Goal: Information Seeking & Learning: Get advice/opinions

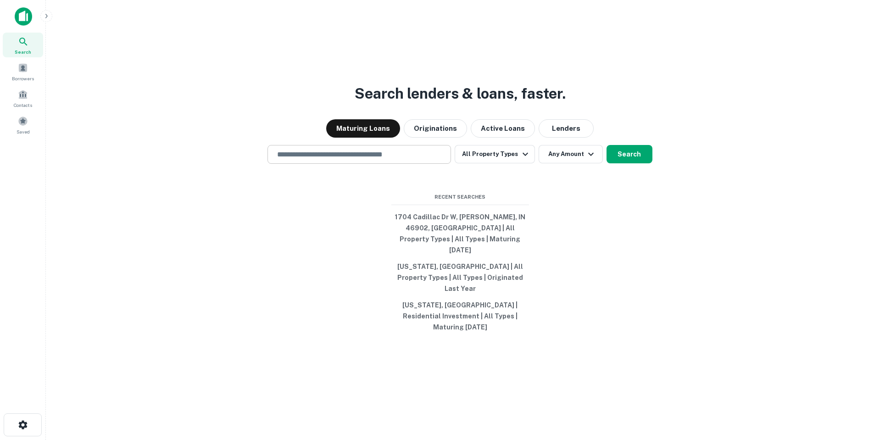
click at [382, 160] on input "text" at bounding box center [358, 154] width 175 height 11
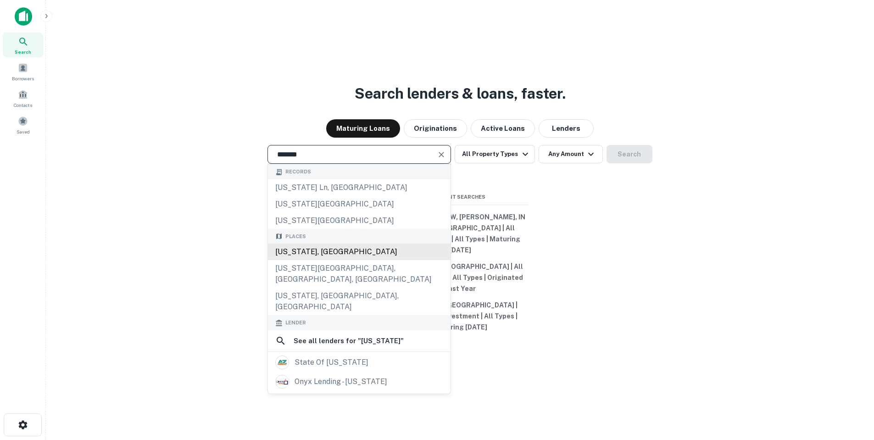
click at [370, 260] on div "[US_STATE], [GEOGRAPHIC_DATA]" at bounding box center [359, 251] width 182 height 17
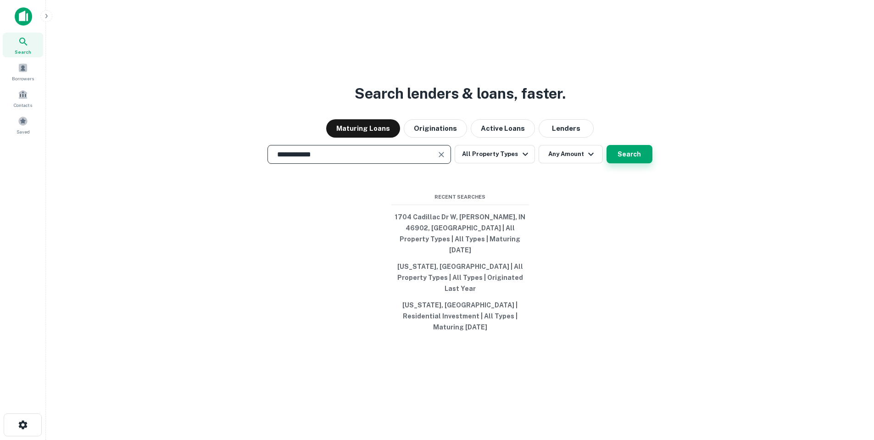
type input "**********"
click at [626, 163] on button "Search" at bounding box center [629, 154] width 46 height 18
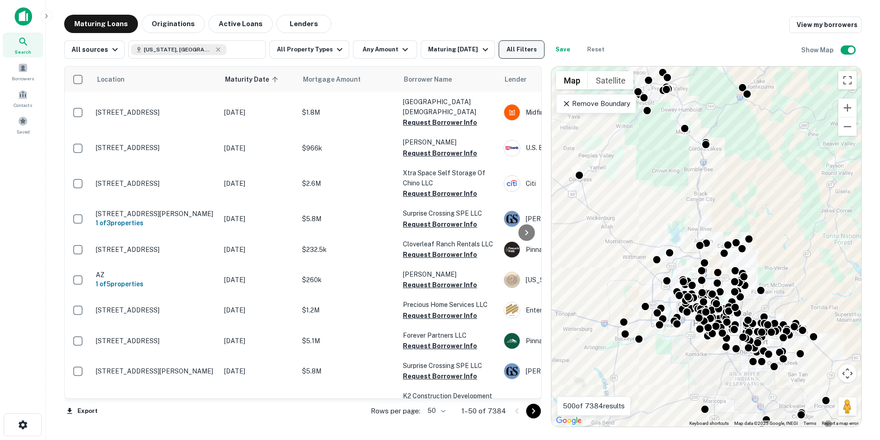
click at [514, 50] on button "All Filters" at bounding box center [522, 49] width 46 height 18
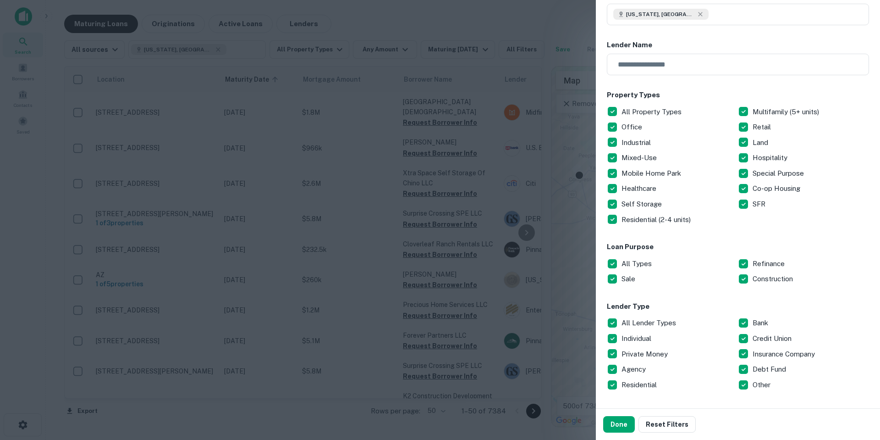
scroll to position [92, 0]
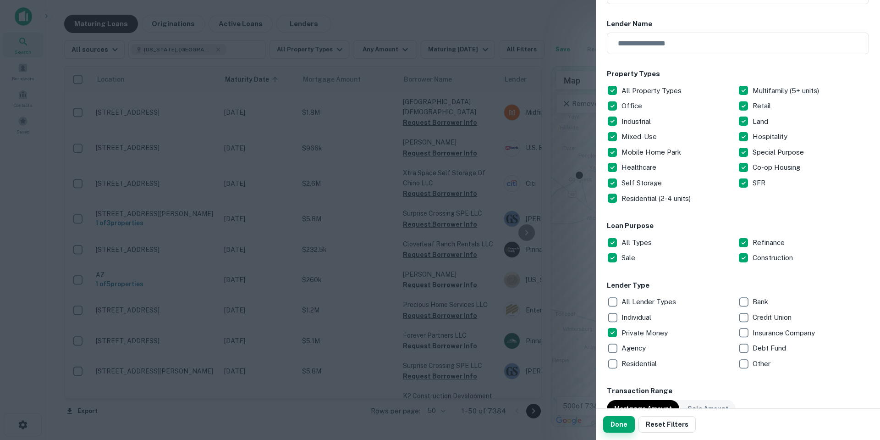
click at [627, 428] on button "Done" at bounding box center [619, 424] width 32 height 17
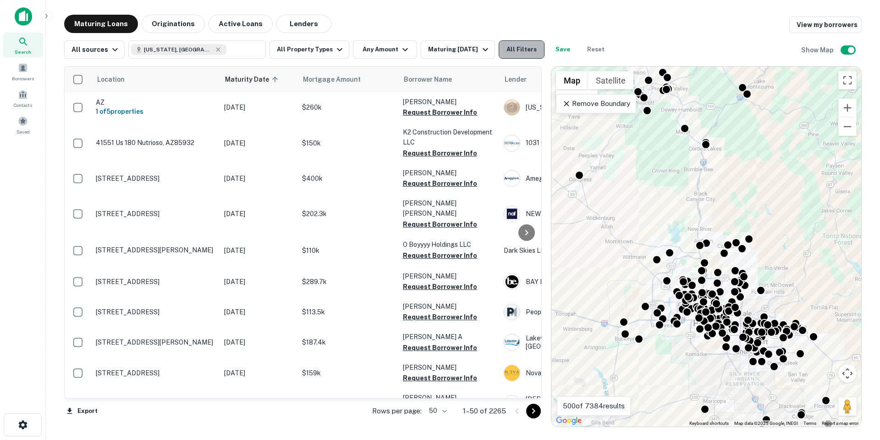
click at [525, 49] on button "All Filters" at bounding box center [522, 49] width 46 height 18
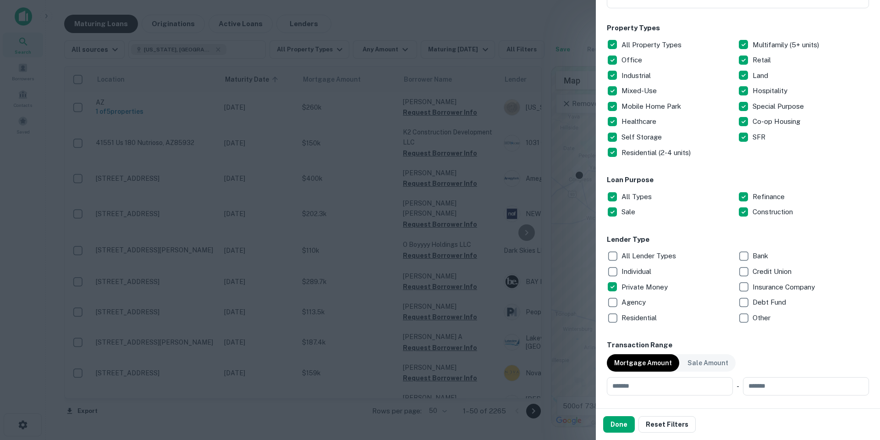
scroll to position [275, 0]
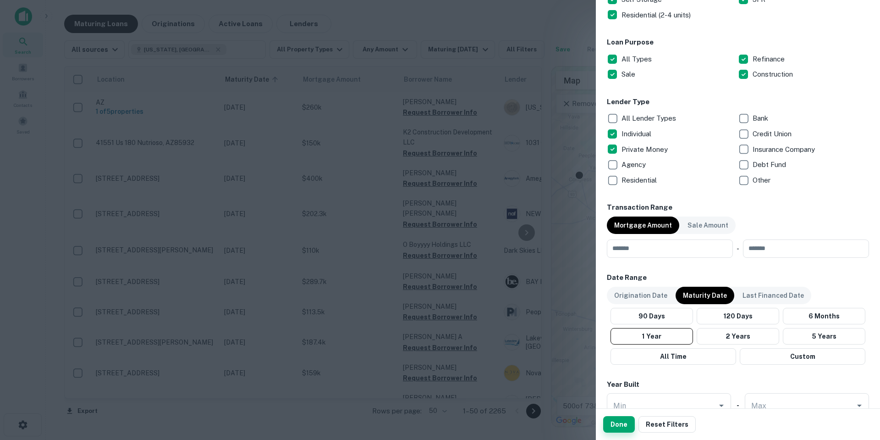
click at [614, 430] on button "Done" at bounding box center [619, 424] width 32 height 17
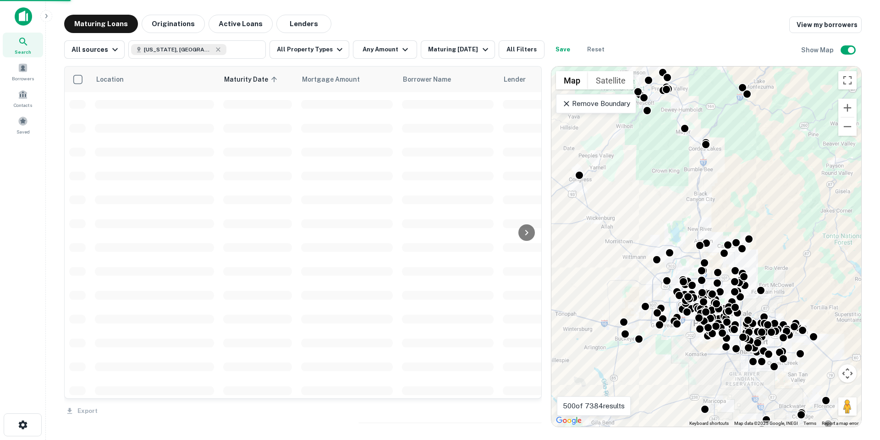
click at [614, 424] on div "To activate drag with keyboard, press Alt + Enter. Once in keyboard drag state,…" at bounding box center [707, 246] width 310 height 360
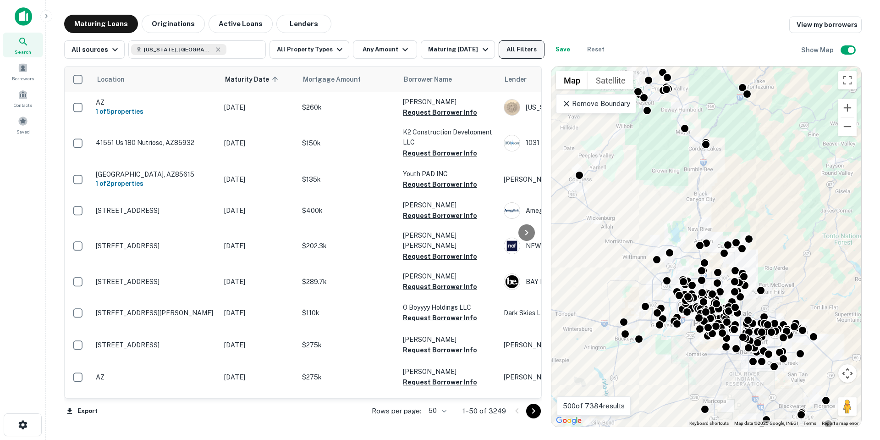
click at [514, 46] on button "All Filters" at bounding box center [522, 49] width 46 height 18
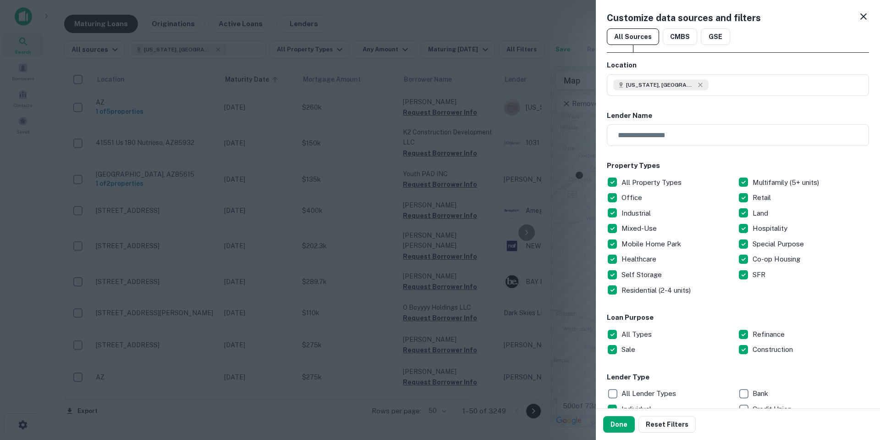
scroll to position [92, 0]
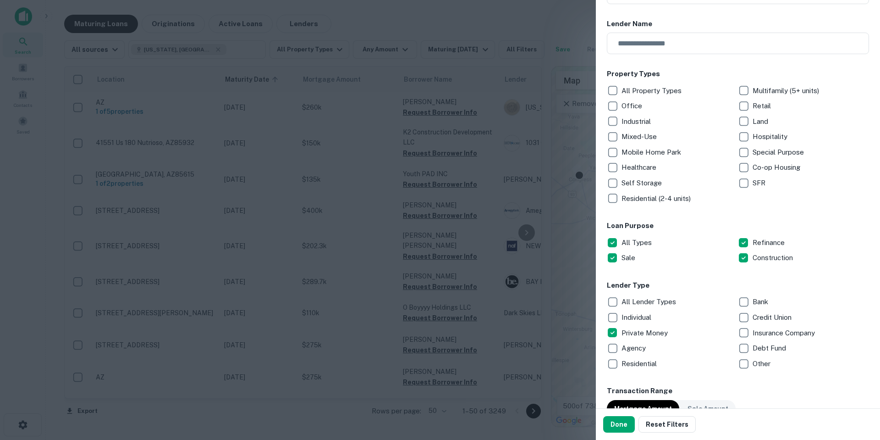
click at [646, 199] on p "Residential (2-4 units)" at bounding box center [657, 198] width 71 height 11
click at [766, 93] on p "Multifamily (5+ units)" at bounding box center [787, 90] width 68 height 11
click at [622, 424] on button "Done" at bounding box center [619, 424] width 32 height 17
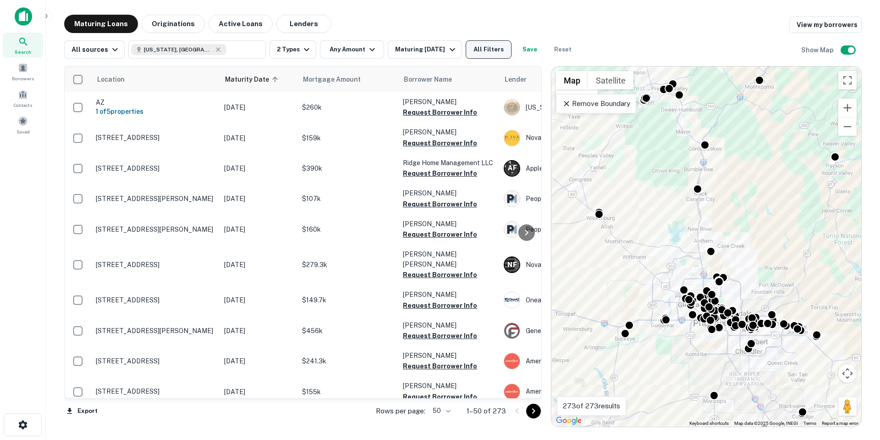
click at [484, 53] on button "All Filters" at bounding box center [489, 49] width 46 height 18
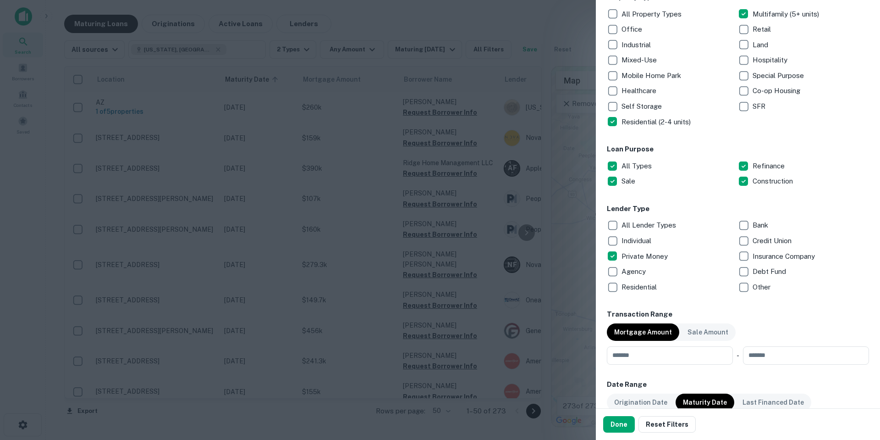
scroll to position [183, 0]
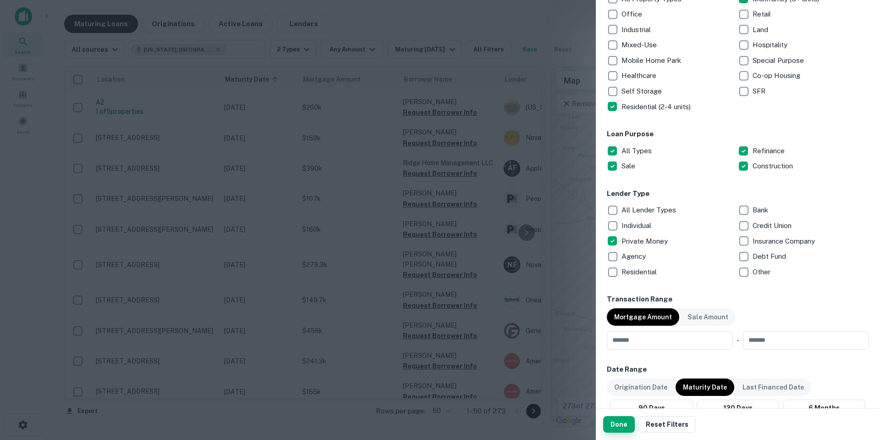
click at [629, 426] on button "Done" at bounding box center [619, 424] width 32 height 17
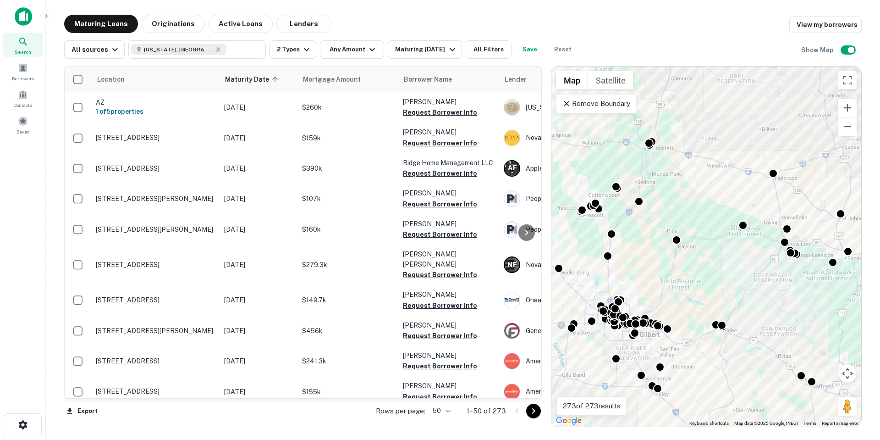
drag, startPoint x: 686, startPoint y: 311, endPoint x: 716, endPoint y: 284, distance: 40.2
click at [715, 284] on div "To activate drag with keyboard, press Alt + Enter. Once in keyboard drag state,…" at bounding box center [707, 246] width 310 height 360
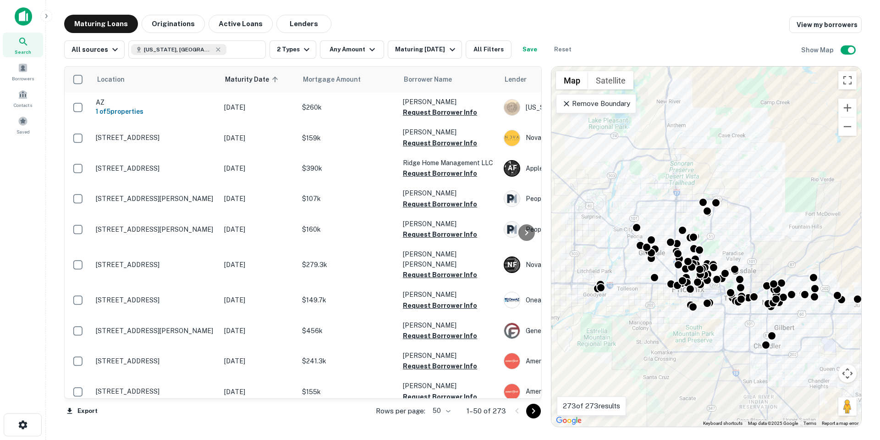
drag, startPoint x: 624, startPoint y: 334, endPoint x: 735, endPoint y: 328, distance: 111.2
click at [735, 328] on div "To activate drag with keyboard, press Alt + Enter. Once in keyboard drag state,…" at bounding box center [707, 246] width 310 height 360
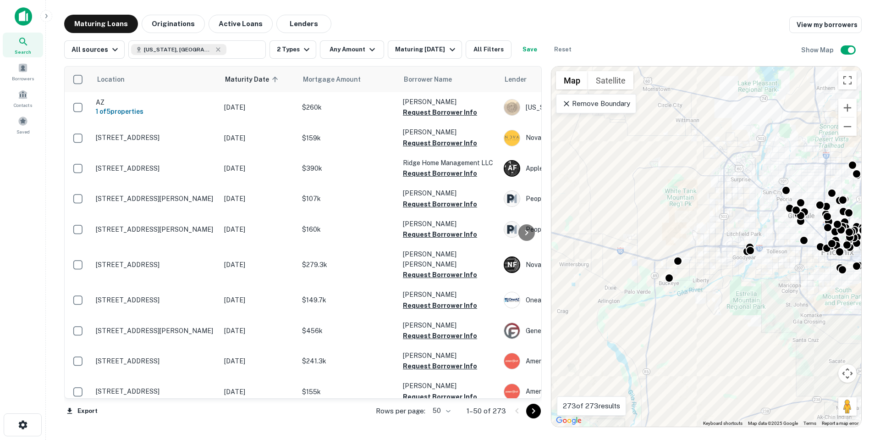
drag, startPoint x: 725, startPoint y: 326, endPoint x: 757, endPoint y: 259, distance: 73.8
click at [757, 260] on div "To activate drag with keyboard, press Alt + Enter. Once in keyboard drag state,…" at bounding box center [707, 246] width 310 height 360
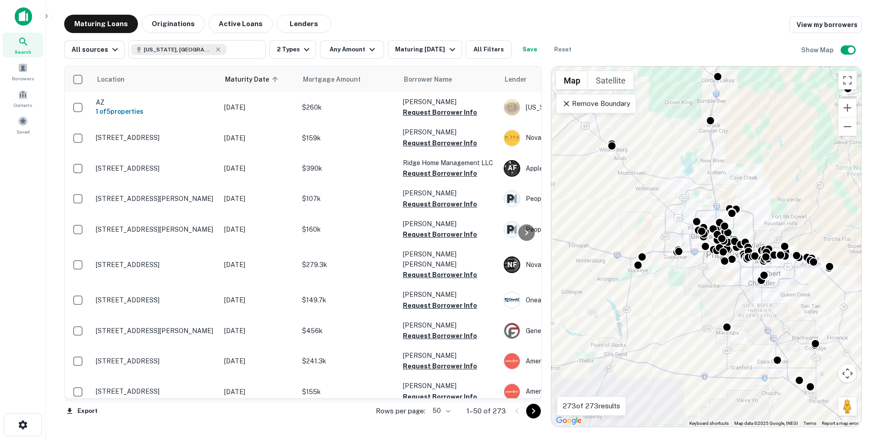
drag, startPoint x: 710, startPoint y: 281, endPoint x: 683, endPoint y: 281, distance: 27.5
click at [683, 281] on div "To activate drag with keyboard, press Alt + Enter. Once in keyboard drag state,…" at bounding box center [707, 246] width 310 height 360
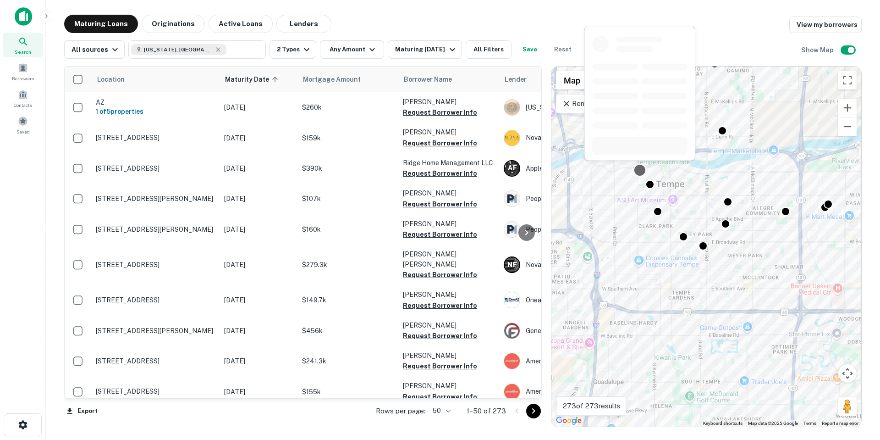
click at [638, 170] on div at bounding box center [640, 169] width 13 height 13
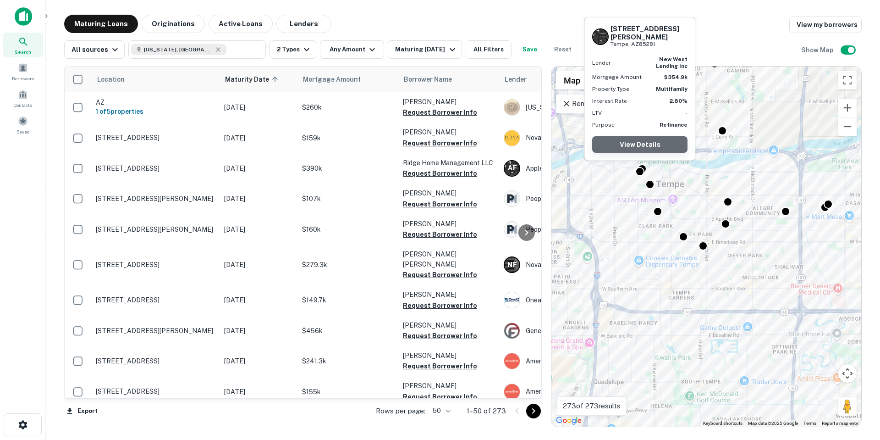
click at [648, 138] on link "View Details" at bounding box center [639, 144] width 95 height 17
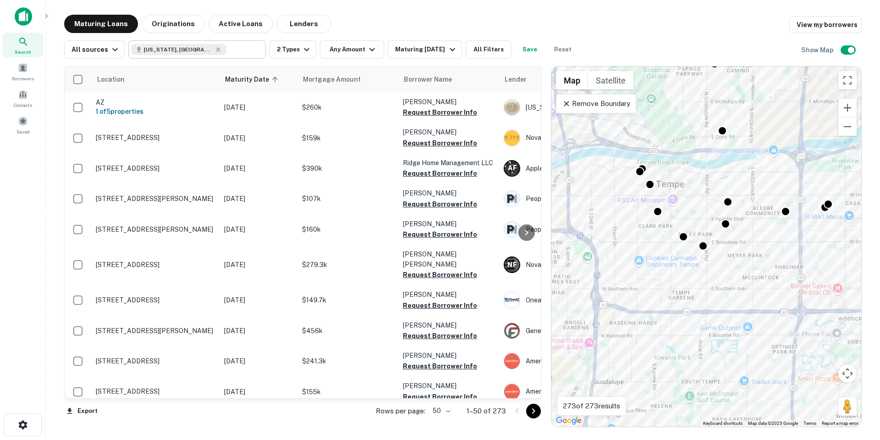
type input "**********"
click at [227, 44] on input "**********" at bounding box center [244, 49] width 35 height 13
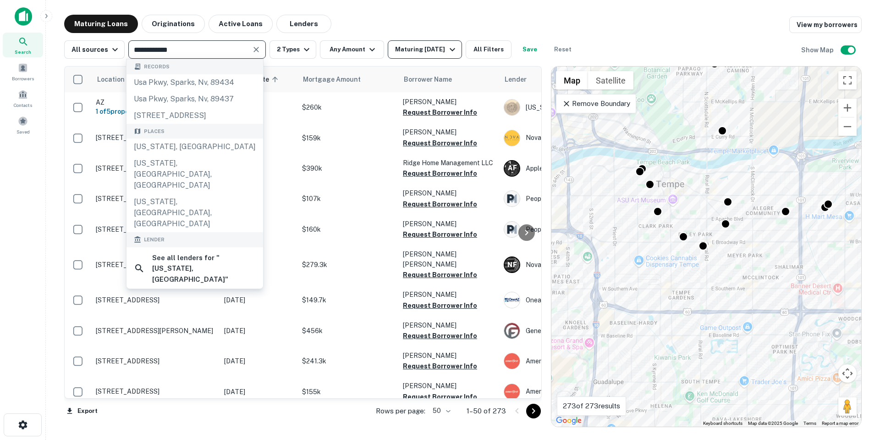
click at [418, 52] on div "Maturing [DATE]" at bounding box center [426, 49] width 62 height 11
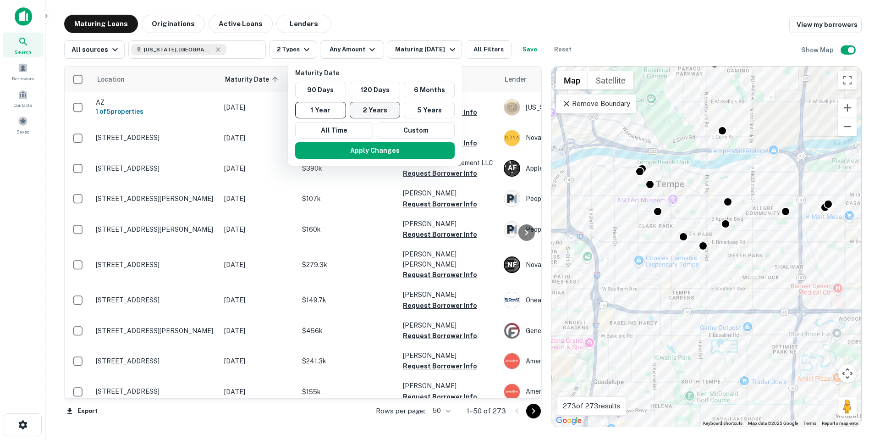
click at [385, 108] on button "2 Years" at bounding box center [375, 110] width 51 height 17
click at [379, 154] on button "Apply Changes" at bounding box center [380, 150] width 160 height 17
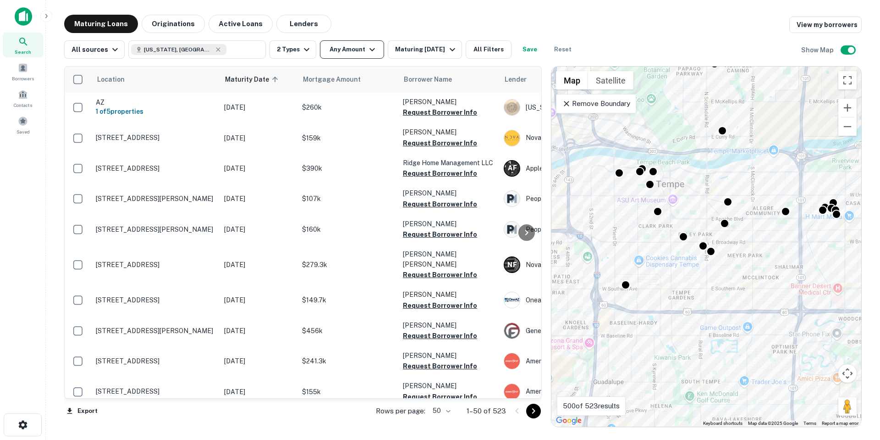
click at [361, 59] on div "Location Maturity Date sorted ascending Mortgage Amount Borrower Name Lender Pu…" at bounding box center [463, 243] width 798 height 368
click at [362, 56] on button "Any Amount" at bounding box center [352, 49] width 64 height 18
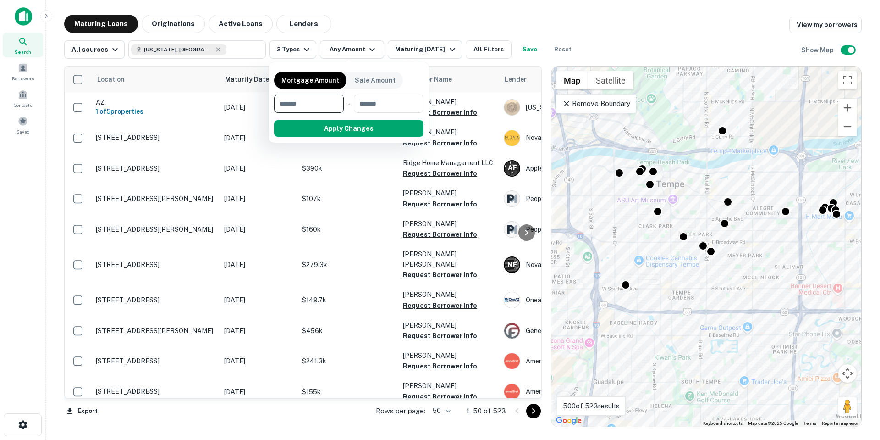
click at [428, 55] on div at bounding box center [440, 220] width 880 height 440
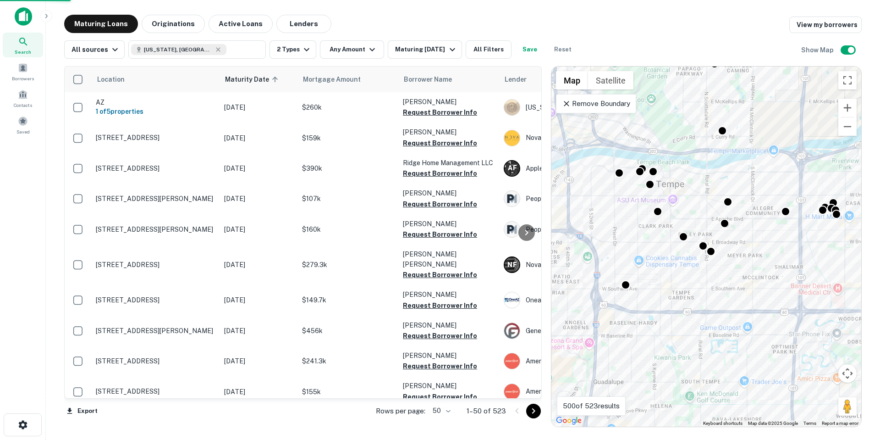
click at [431, 52] on div at bounding box center [440, 220] width 880 height 440
click at [437, 49] on div "Mortgage Amount Sale Amount ​ - ​ Apply Changes" at bounding box center [440, 220] width 880 height 440
click at [454, 50] on div "Mortgage Amount Sale Amount ​ - ​ Apply Changes" at bounding box center [440, 220] width 880 height 440
click at [442, 52] on div "Mortgage Amount Sale Amount ​ - ​ Apply Changes" at bounding box center [440, 220] width 880 height 440
click at [436, 52] on div "Mortgage Amount Sale Amount ​ - ​ Apply Changes" at bounding box center [440, 220] width 880 height 440
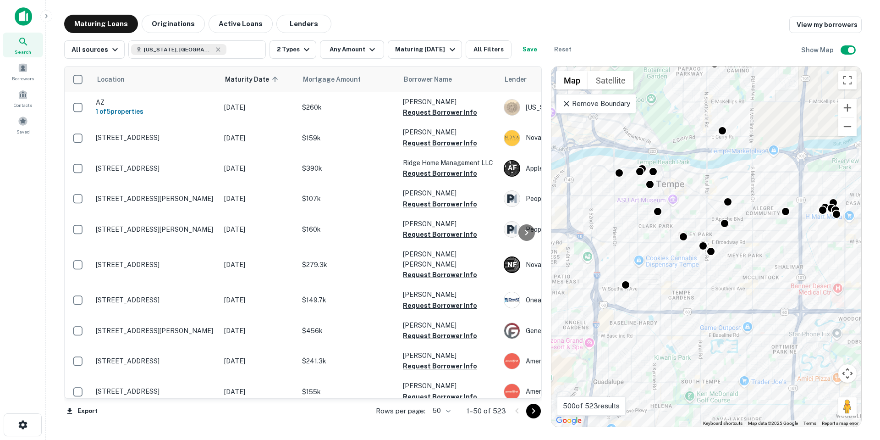
click at [218, 45] on div "Mortgage Amount Sale Amount ​ - ​ Apply Changes" at bounding box center [440, 220] width 880 height 440
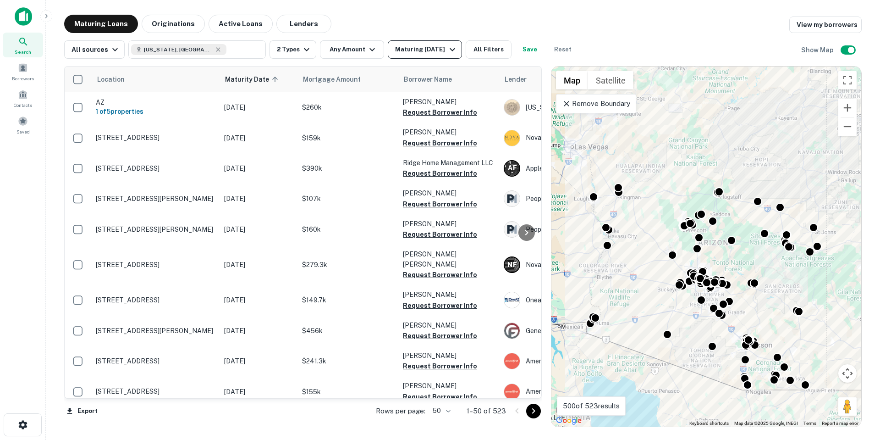
click at [426, 53] on div "Maturing [DATE]" at bounding box center [426, 49] width 62 height 11
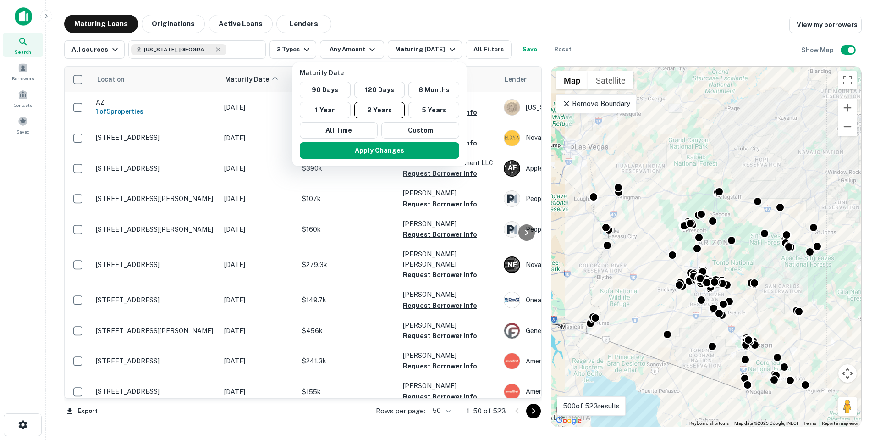
click at [348, 50] on div at bounding box center [440, 220] width 880 height 440
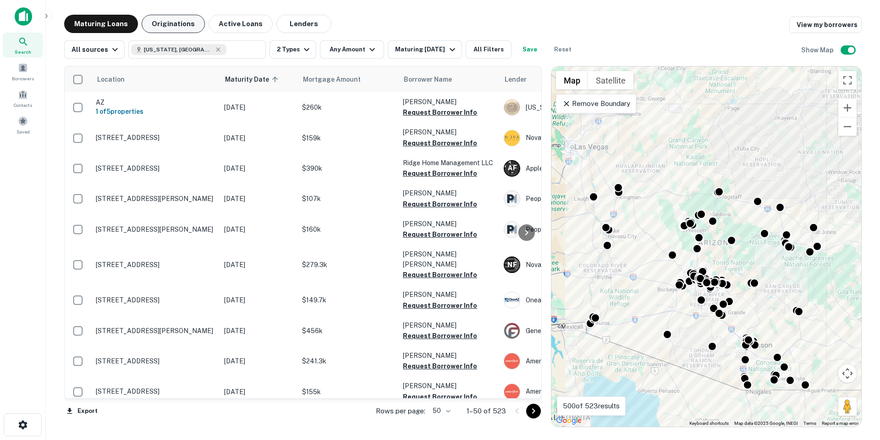
click at [186, 26] on button "Originations" at bounding box center [173, 24] width 63 height 18
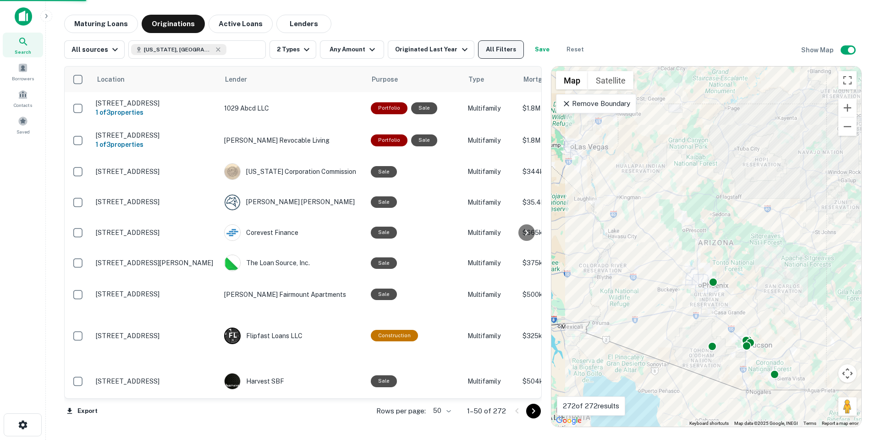
click at [494, 50] on button "All Filters" at bounding box center [501, 49] width 46 height 18
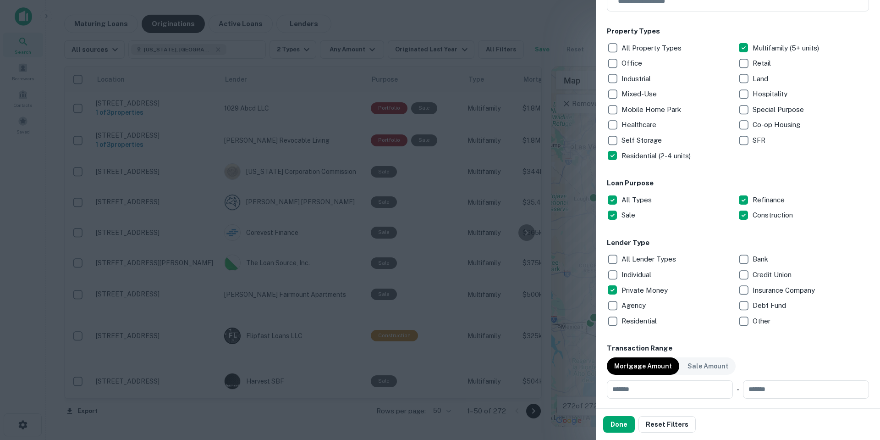
scroll to position [138, 0]
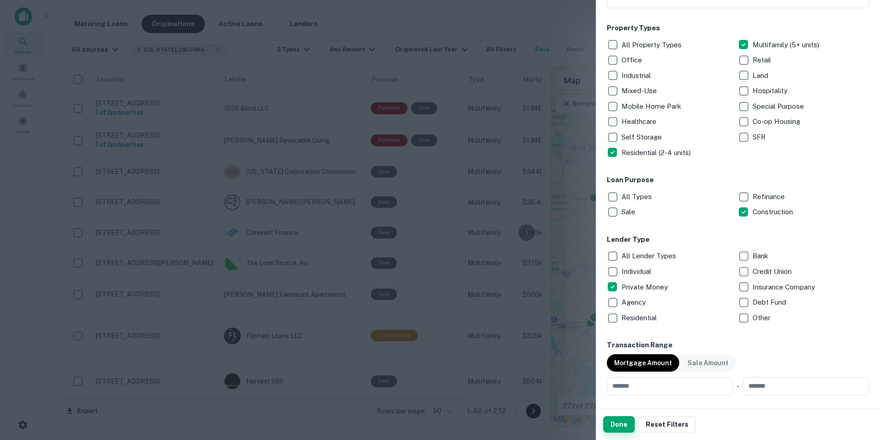
click at [615, 423] on button "Done" at bounding box center [619, 424] width 32 height 17
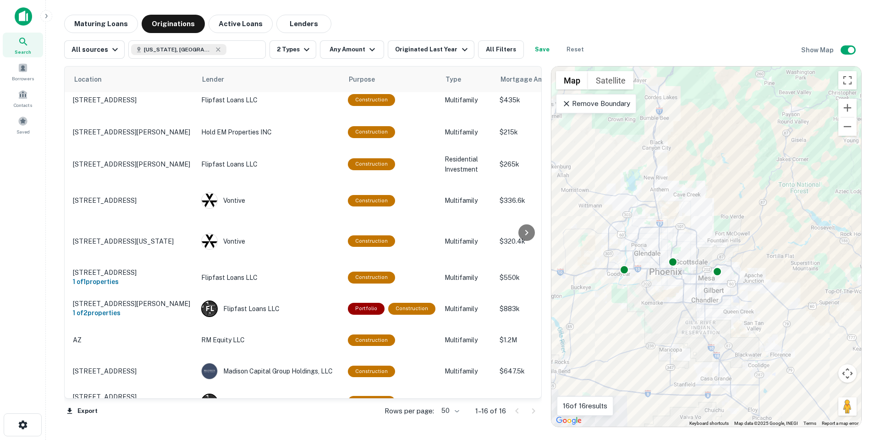
scroll to position [184, 0]
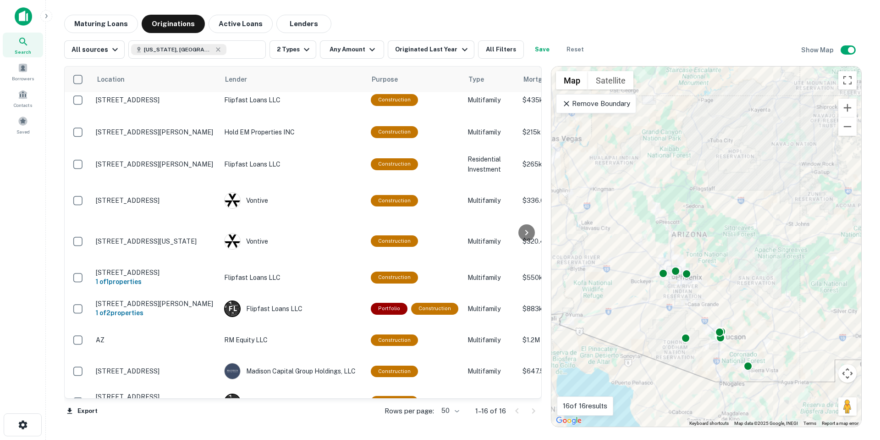
drag, startPoint x: 749, startPoint y: 355, endPoint x: 702, endPoint y: 299, distance: 73.2
click at [702, 299] on div "To activate drag with keyboard, press Alt + Enter. Once in keyboard drag state,…" at bounding box center [707, 246] width 310 height 360
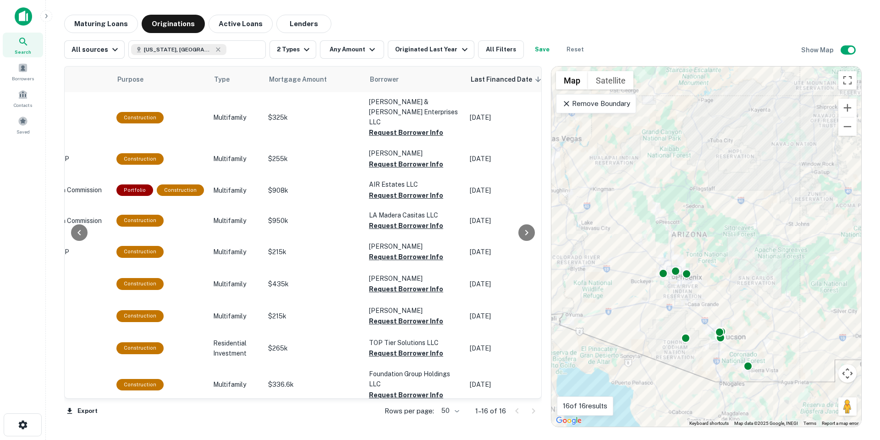
scroll to position [0, 344]
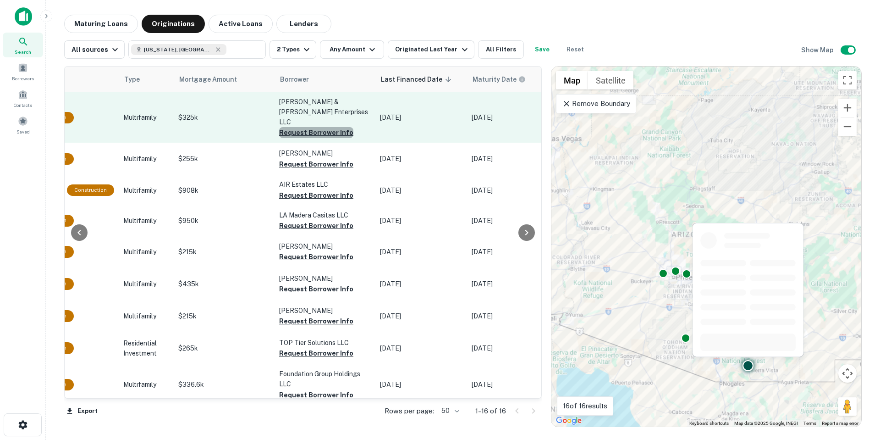
click at [319, 127] on button "Request Borrower Info" at bounding box center [316, 132] width 74 height 11
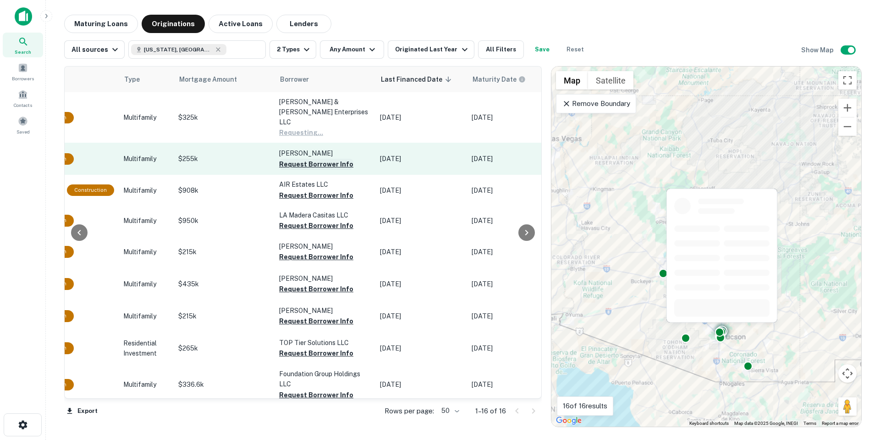
click at [332, 159] on button "Request Borrower Info" at bounding box center [316, 164] width 74 height 11
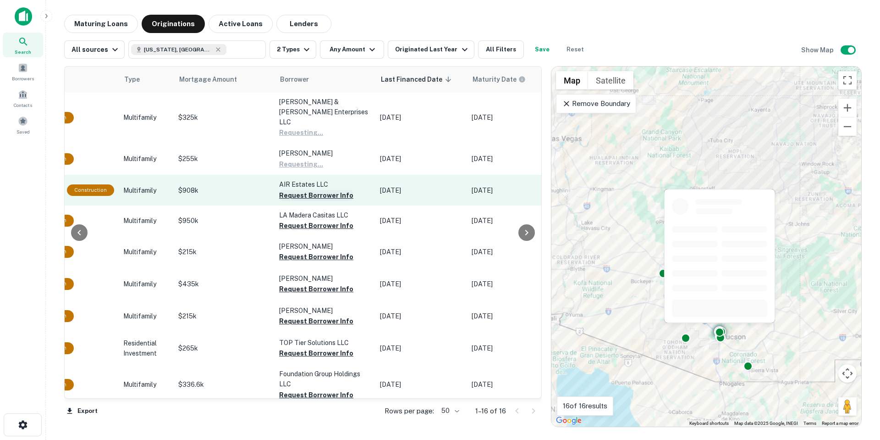
click at [328, 190] on button "Request Borrower Info" at bounding box center [316, 195] width 74 height 11
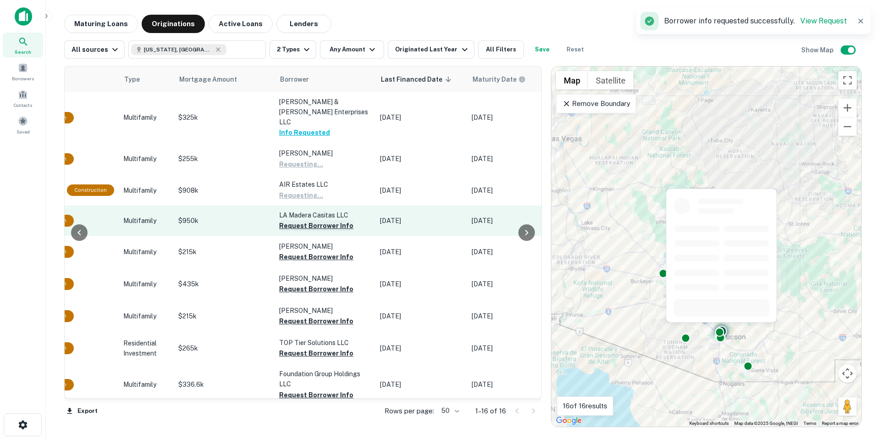
click at [324, 220] on button "Request Borrower Info" at bounding box center [316, 225] width 74 height 11
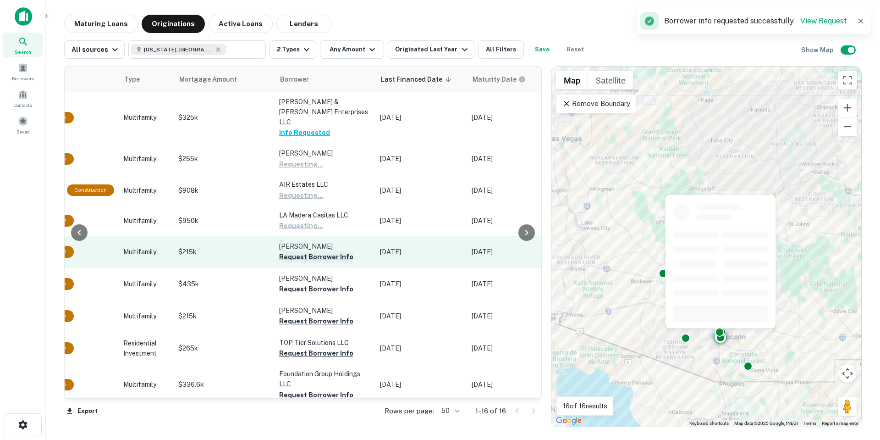
click at [325, 251] on button "Request Borrower Info" at bounding box center [316, 256] width 74 height 11
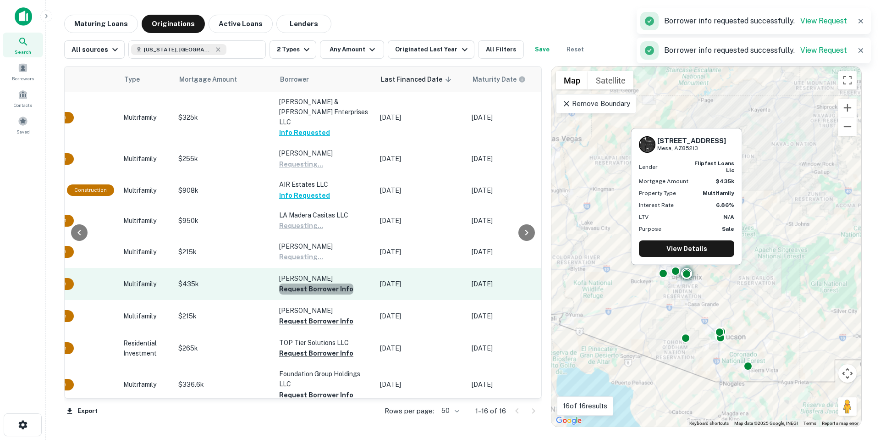
click at [326, 283] on button "Request Borrower Info" at bounding box center [316, 288] width 74 height 11
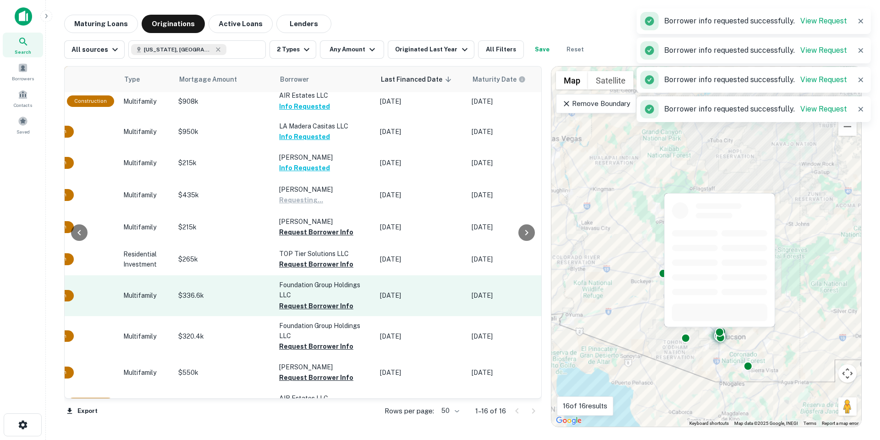
scroll to position [92, 344]
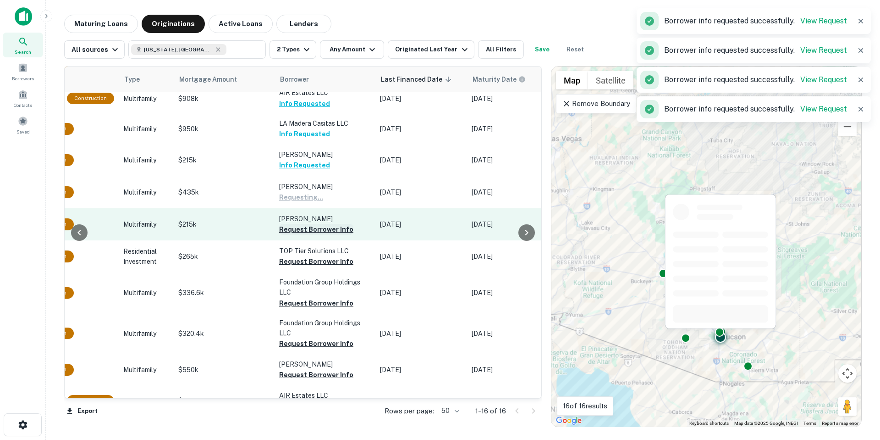
click at [333, 224] on button "Request Borrower Info" at bounding box center [316, 229] width 74 height 11
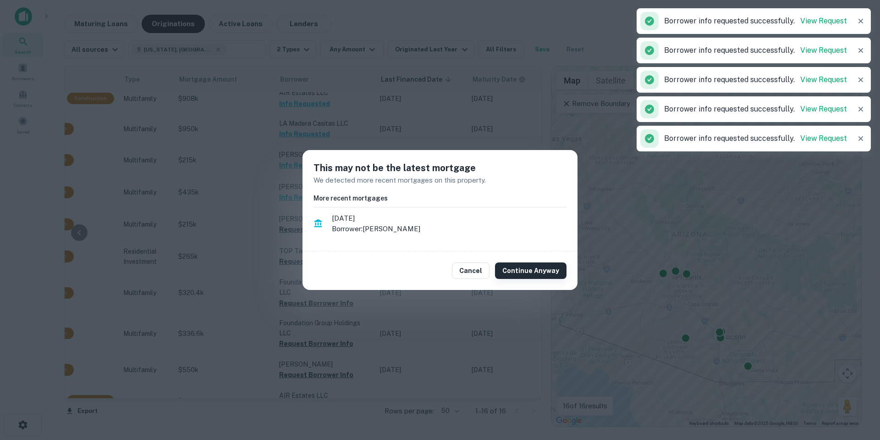
click at [549, 268] on button "Continue Anyway" at bounding box center [531, 270] width 72 height 17
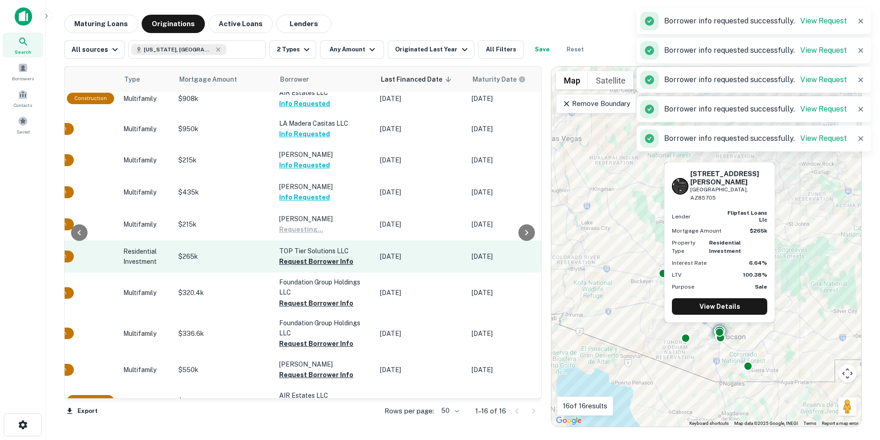
click at [312, 256] on button "Request Borrower Info" at bounding box center [316, 261] width 74 height 11
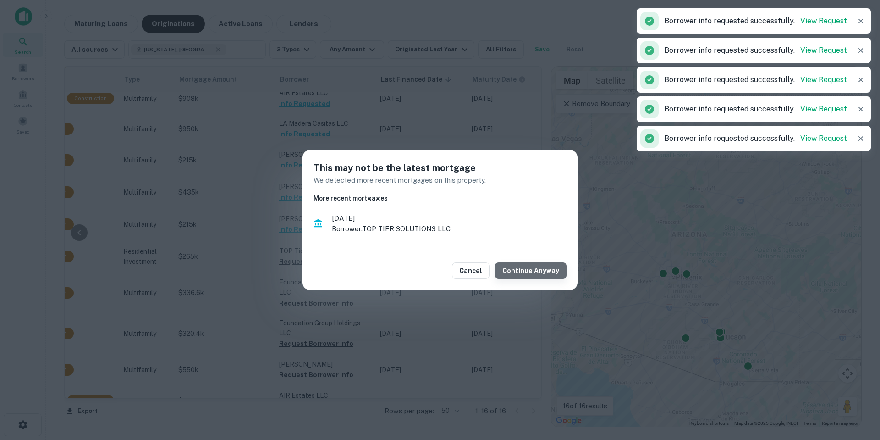
click at [542, 270] on button "Continue Anyway" at bounding box center [531, 270] width 72 height 17
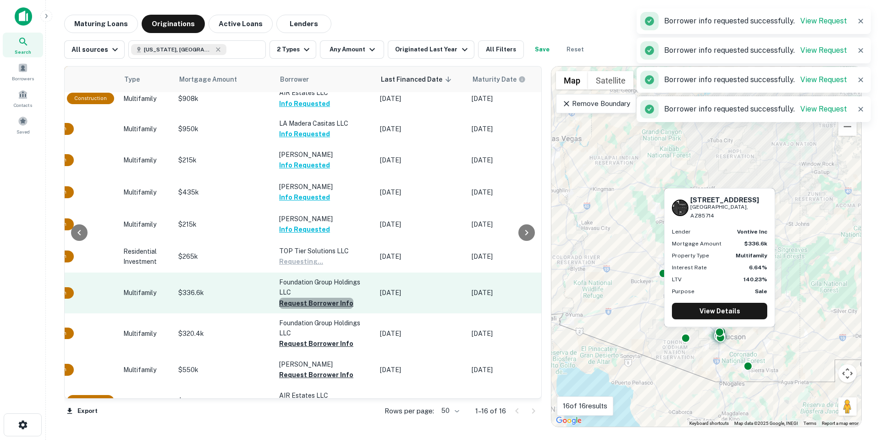
click at [313, 298] on button "Request Borrower Info" at bounding box center [316, 303] width 74 height 11
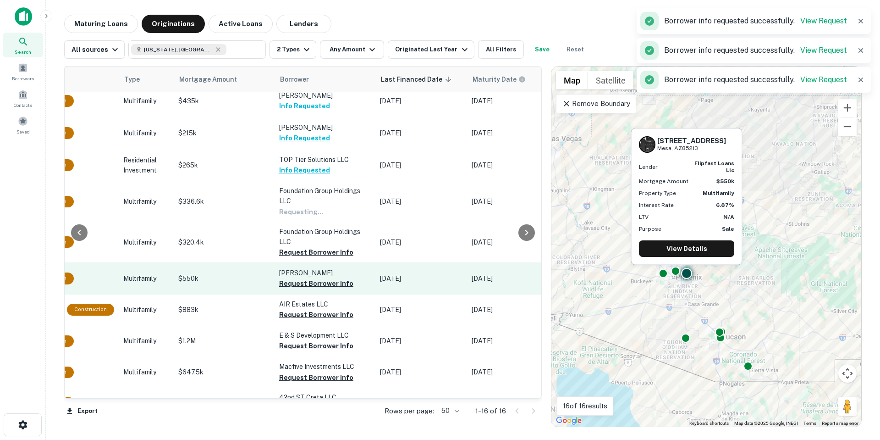
scroll to position [183, 344]
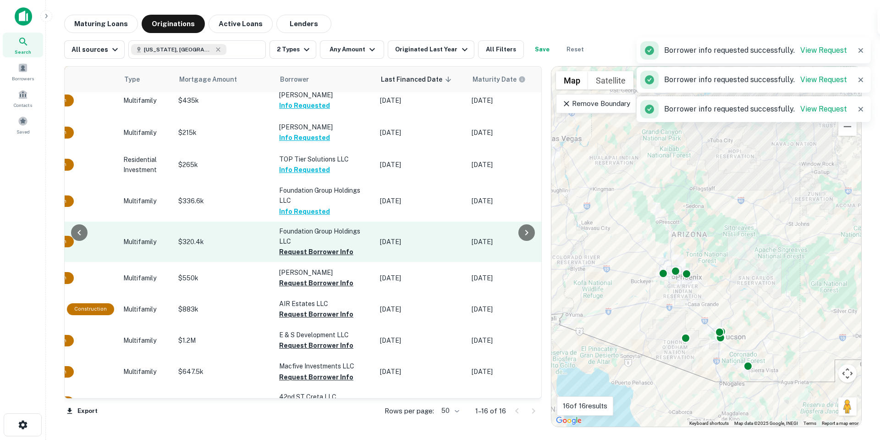
click at [345, 230] on p "Foundation Group Holdings LLC" at bounding box center [325, 236] width 92 height 20
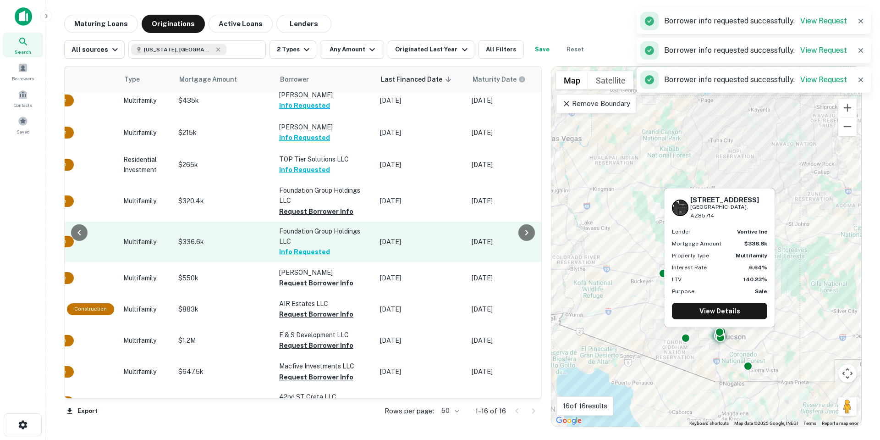
click at [337, 243] on td "Foundation Group Holdings LLC Info Requested" at bounding box center [325, 241] width 101 height 40
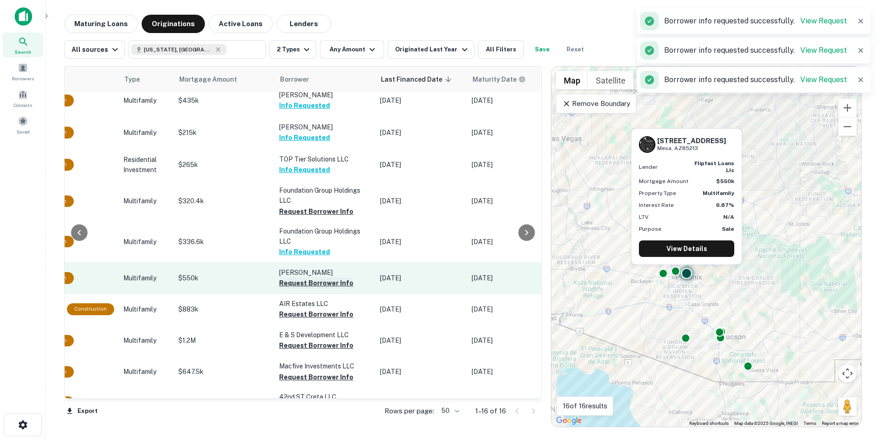
click at [333, 277] on button "Request Borrower Info" at bounding box center [316, 282] width 74 height 11
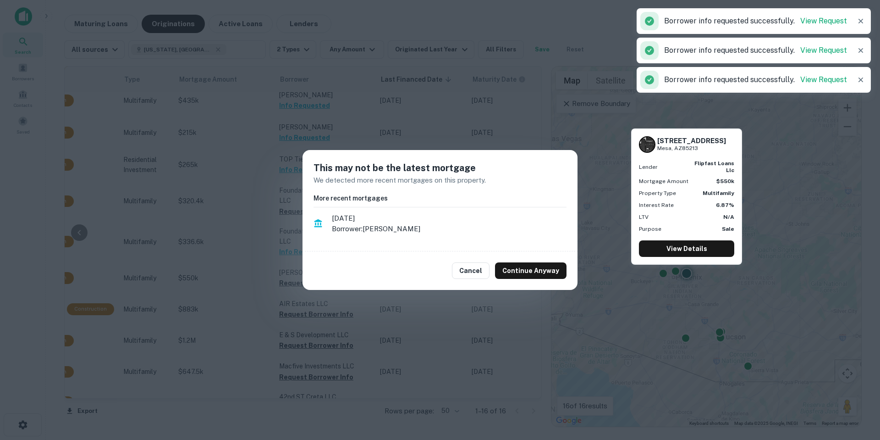
click at [510, 280] on div "Cancel Continue Anyway" at bounding box center [440, 270] width 275 height 39
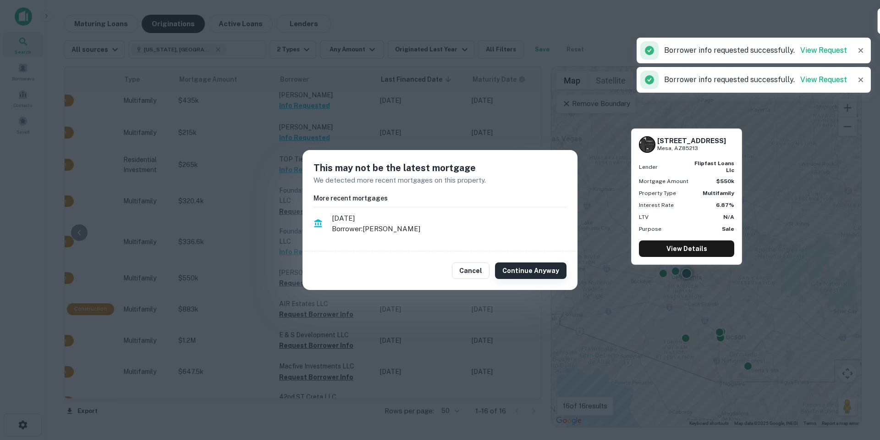
click at [529, 270] on button "Continue Anyway" at bounding box center [531, 270] width 72 height 17
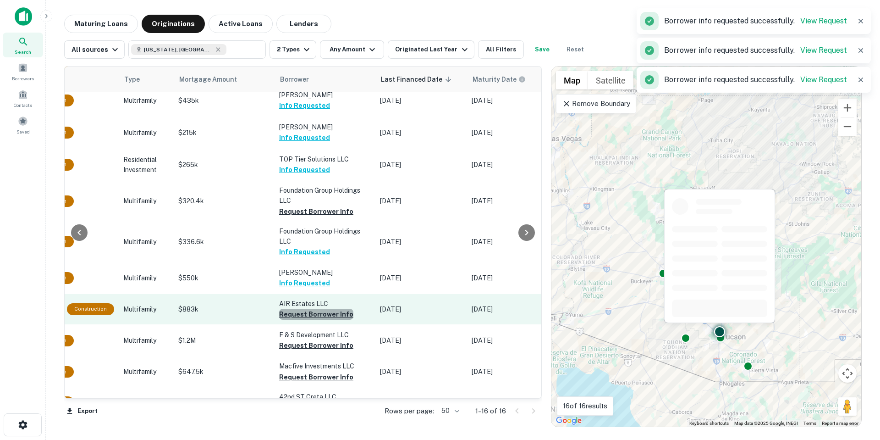
click at [312, 309] on button "Request Borrower Info" at bounding box center [316, 314] width 74 height 11
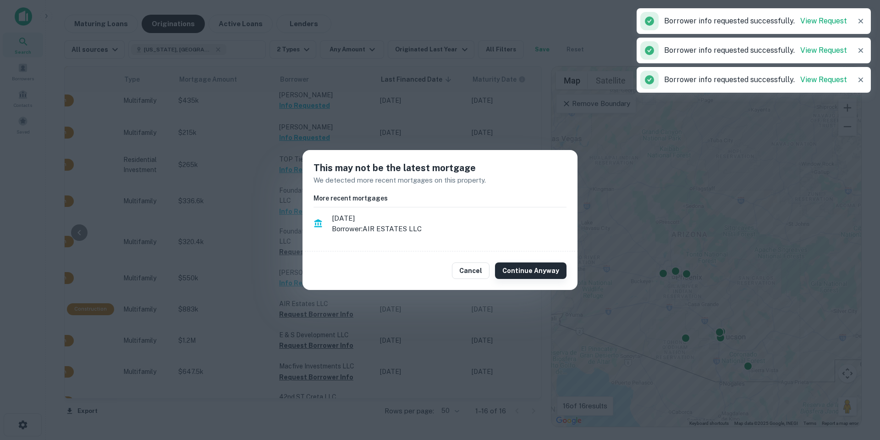
click at [536, 274] on button "Continue Anyway" at bounding box center [531, 270] width 72 height 17
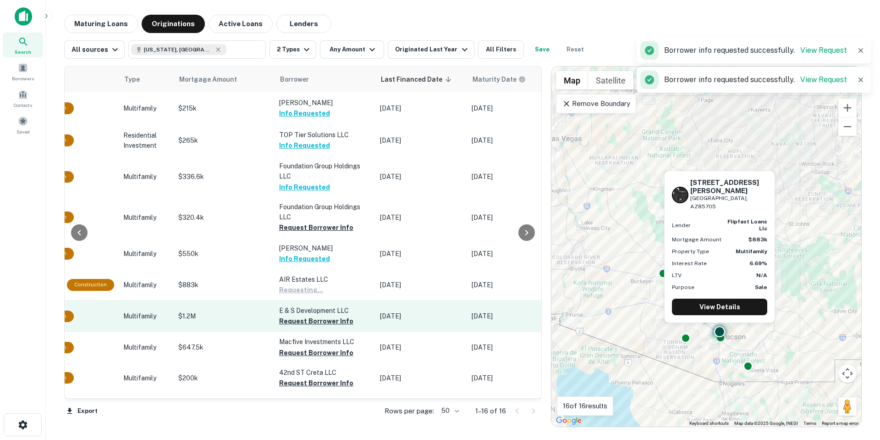
scroll to position [230, 344]
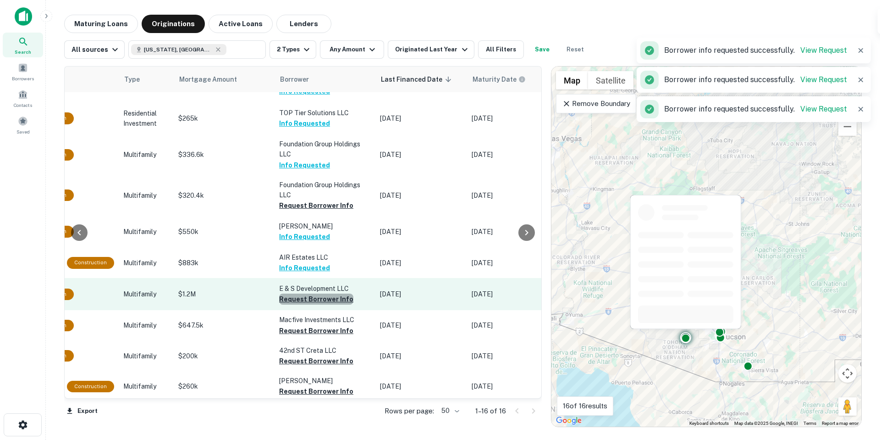
click at [327, 293] on button "Request Borrower Info" at bounding box center [316, 298] width 74 height 11
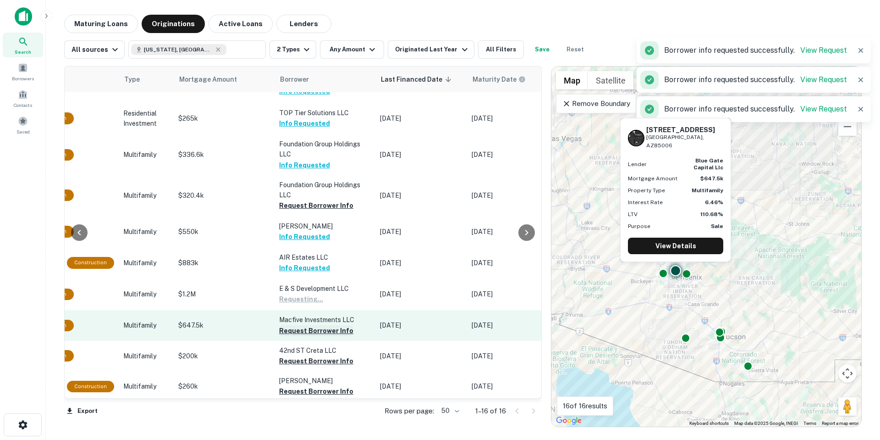
click at [326, 325] on button "Request Borrower Info" at bounding box center [316, 330] width 74 height 11
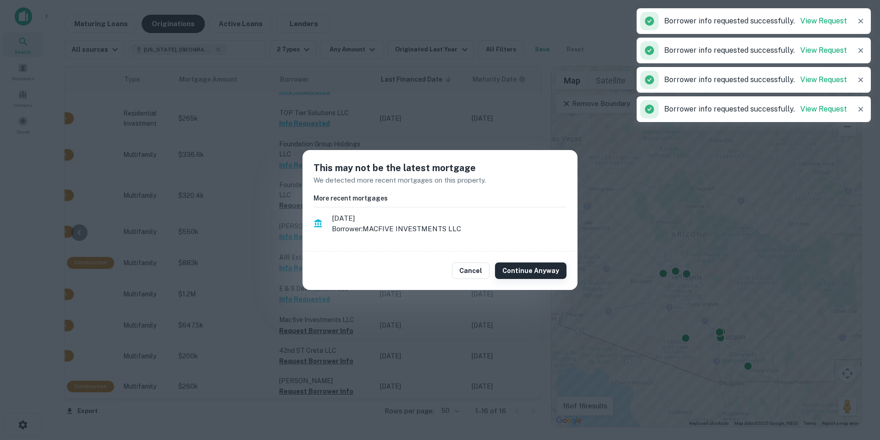
click at [546, 275] on button "Continue Anyway" at bounding box center [531, 270] width 72 height 17
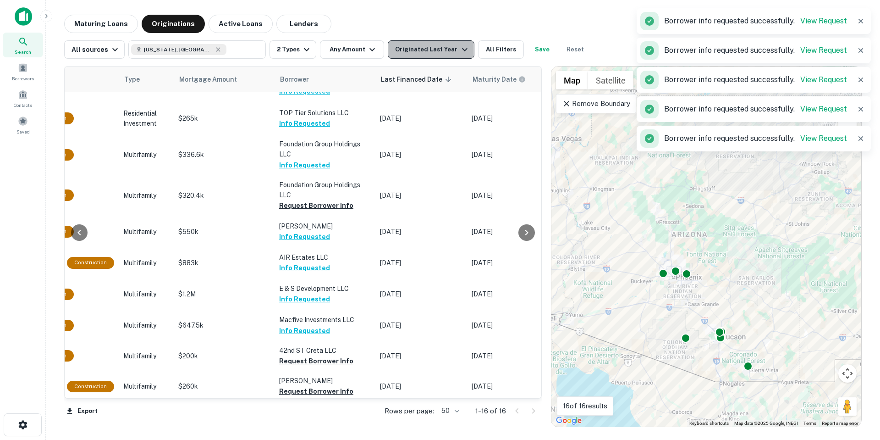
click at [444, 48] on div "Originated Last Year" at bounding box center [432, 49] width 75 height 11
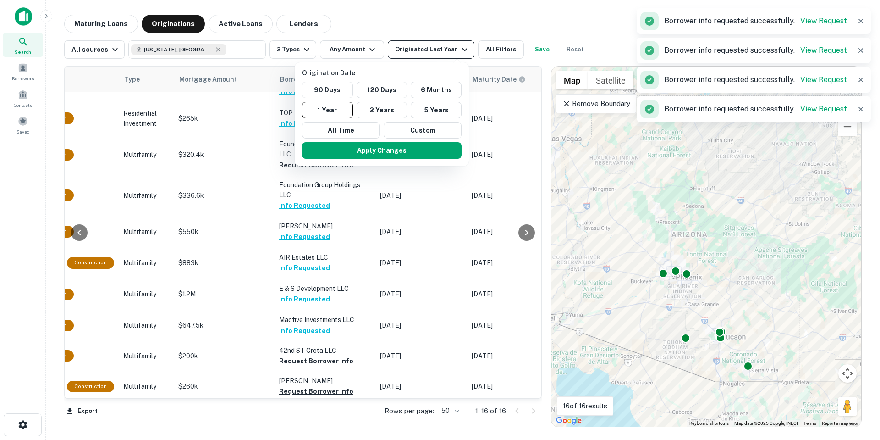
click at [444, 48] on div at bounding box center [440, 220] width 880 height 440
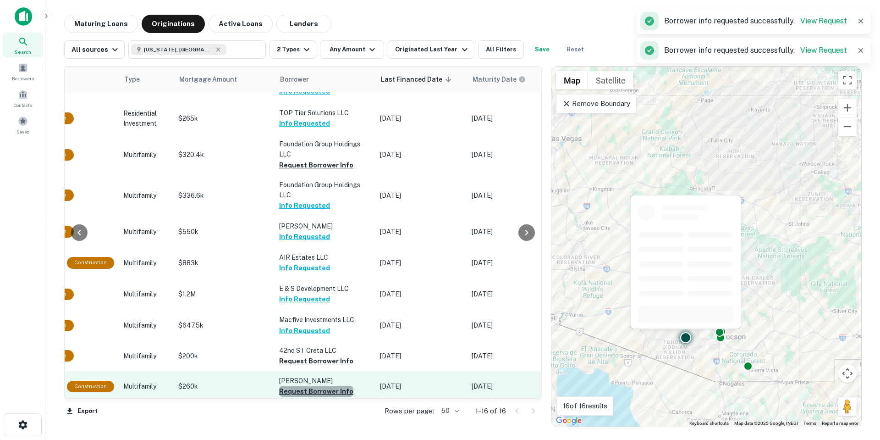
click at [332, 386] on button "Request Borrower Info" at bounding box center [316, 391] width 74 height 11
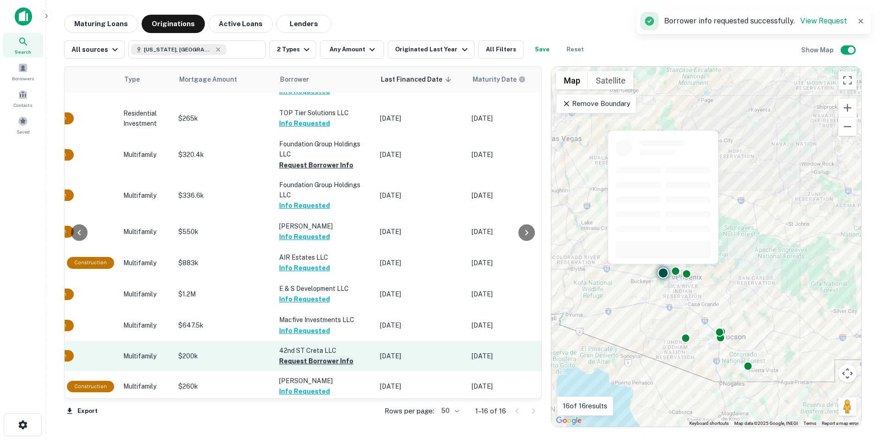
click at [331, 355] on button "Request Borrower Info" at bounding box center [316, 360] width 74 height 11
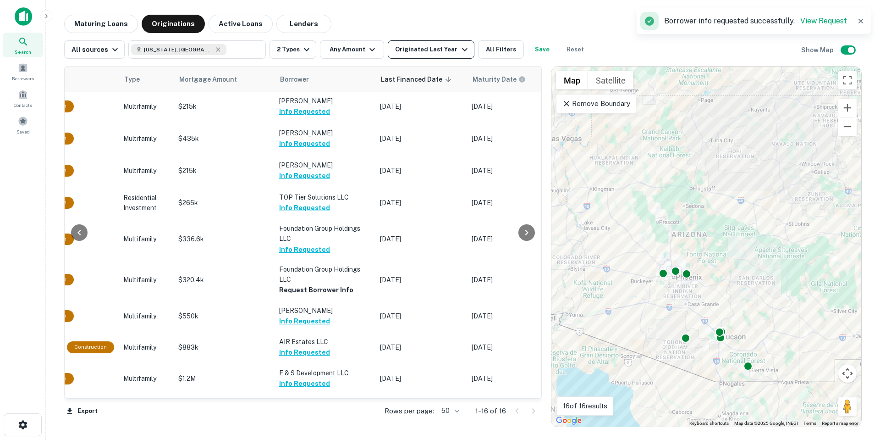
scroll to position [138, 344]
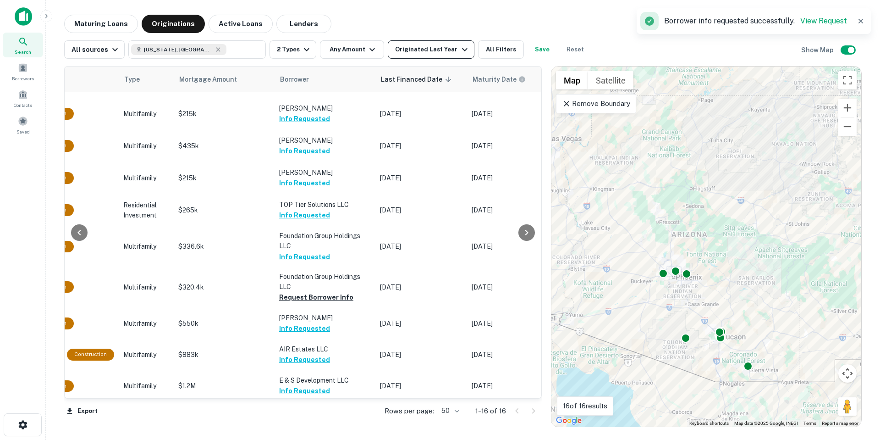
click at [442, 40] on button "Originated Last Year" at bounding box center [431, 49] width 86 height 18
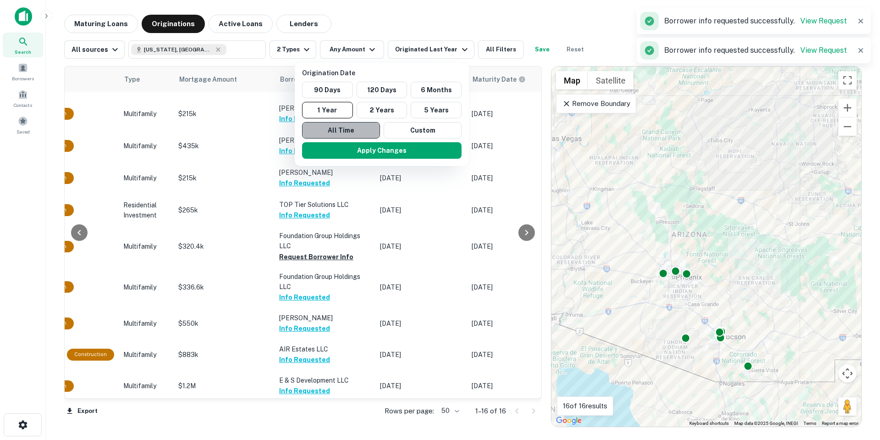
click at [356, 129] on button "All Time" at bounding box center [341, 130] width 78 height 17
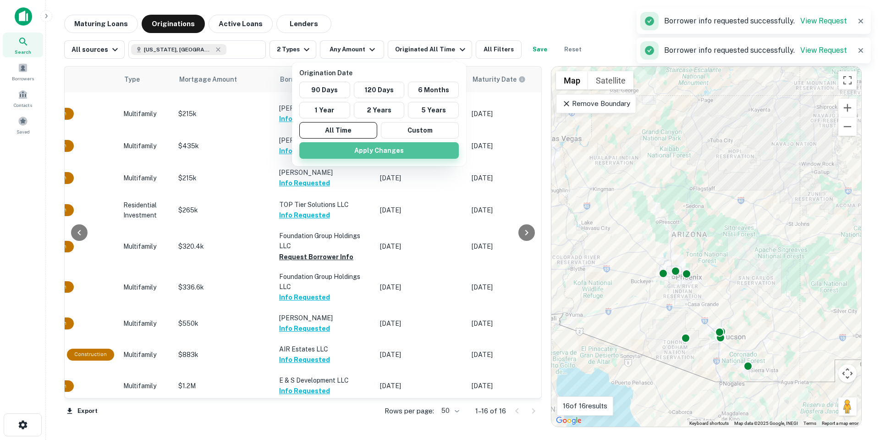
drag, startPoint x: 370, startPoint y: 153, endPoint x: 466, endPoint y: 176, distance: 99.0
click at [370, 153] on button "Apply Changes" at bounding box center [379, 150] width 160 height 17
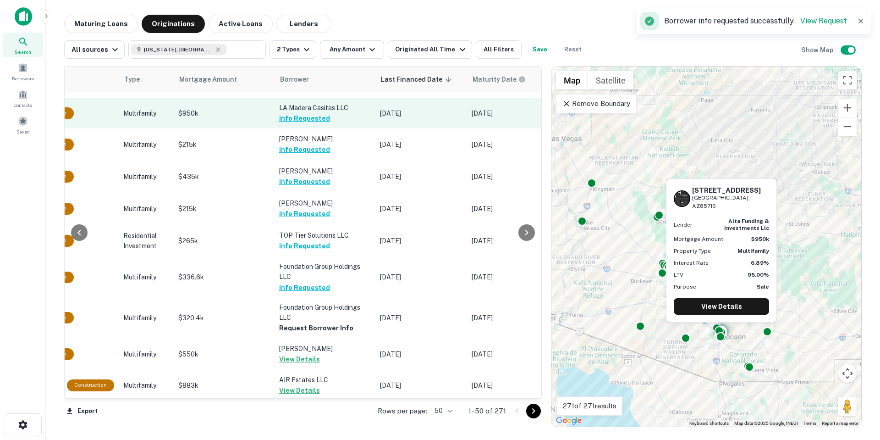
scroll to position [229, 344]
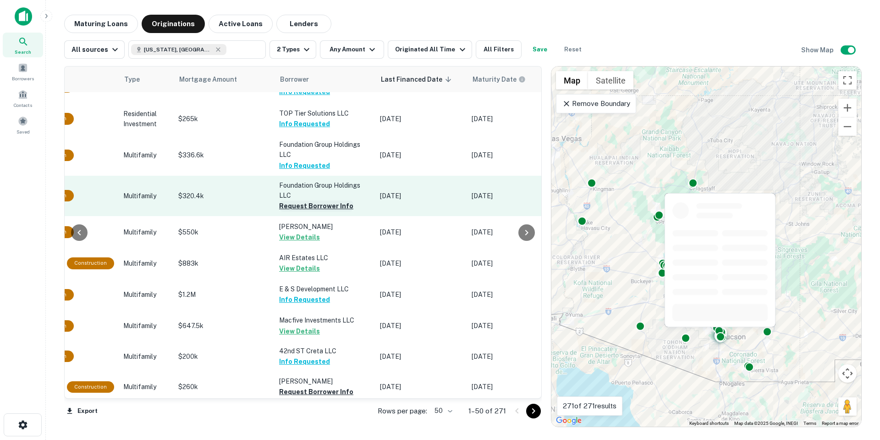
click at [314, 200] on button "Request Borrower Info" at bounding box center [316, 205] width 74 height 11
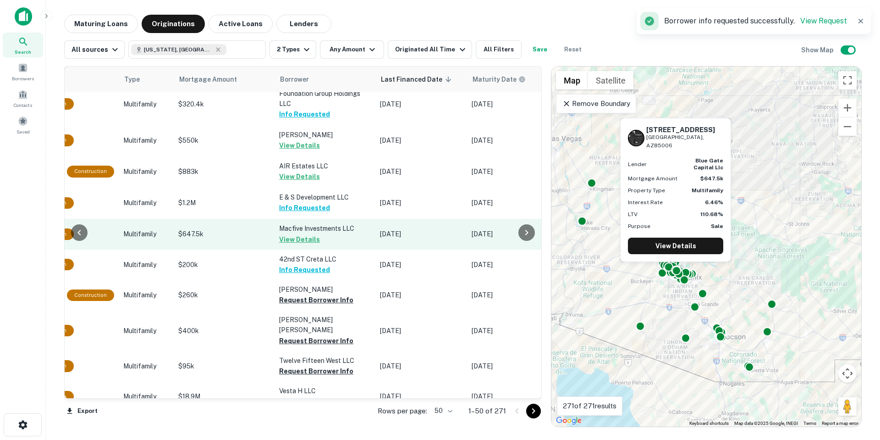
scroll to position [459, 344]
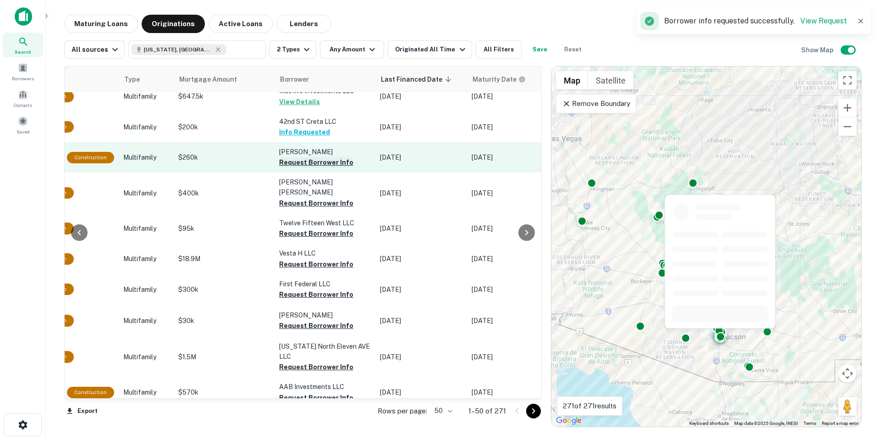
click at [325, 157] on button "Request Borrower Info" at bounding box center [316, 162] width 74 height 11
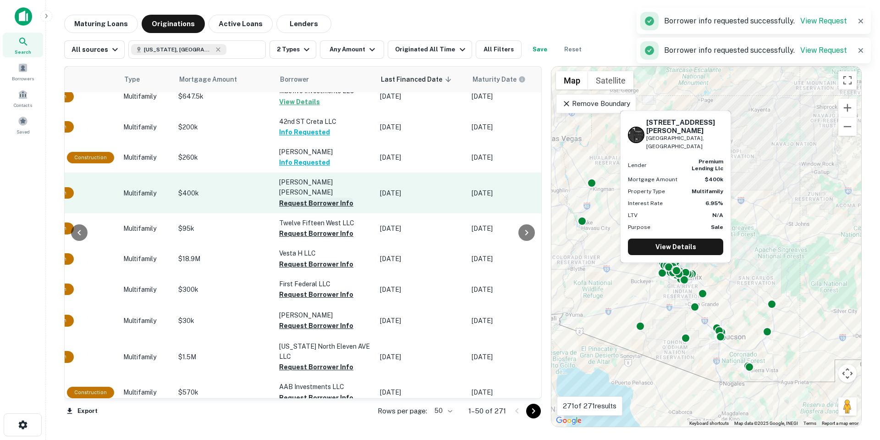
click at [331, 198] on button "Request Borrower Info" at bounding box center [316, 203] width 74 height 11
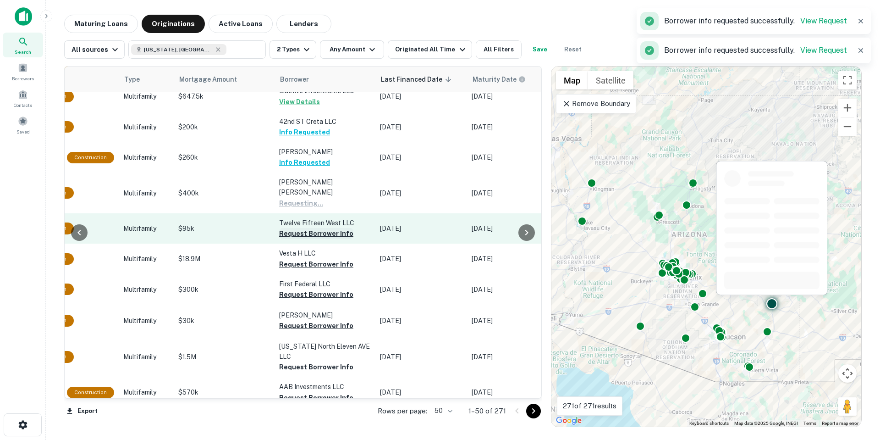
click at [329, 228] on button "Request Borrower Info" at bounding box center [316, 233] width 74 height 11
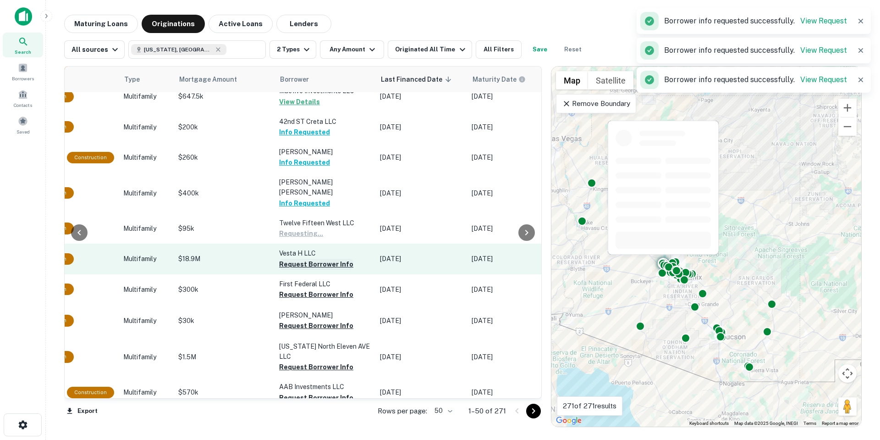
click at [329, 259] on button "Request Borrower Info" at bounding box center [316, 264] width 74 height 11
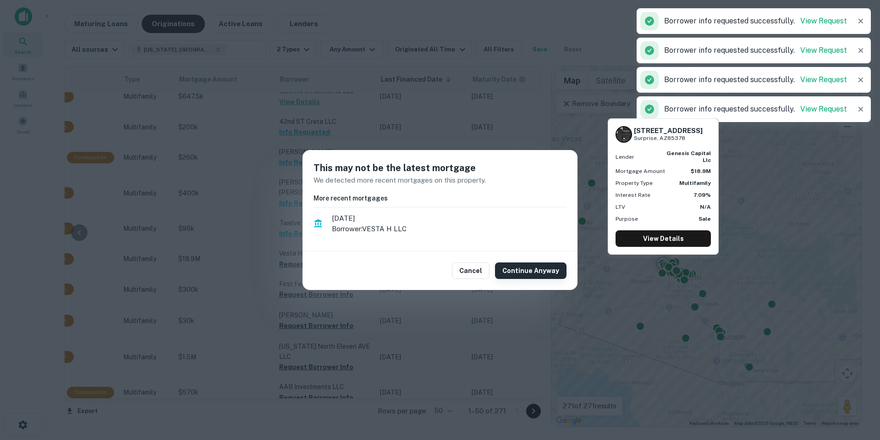
click at [524, 270] on button "Continue Anyway" at bounding box center [531, 270] width 72 height 17
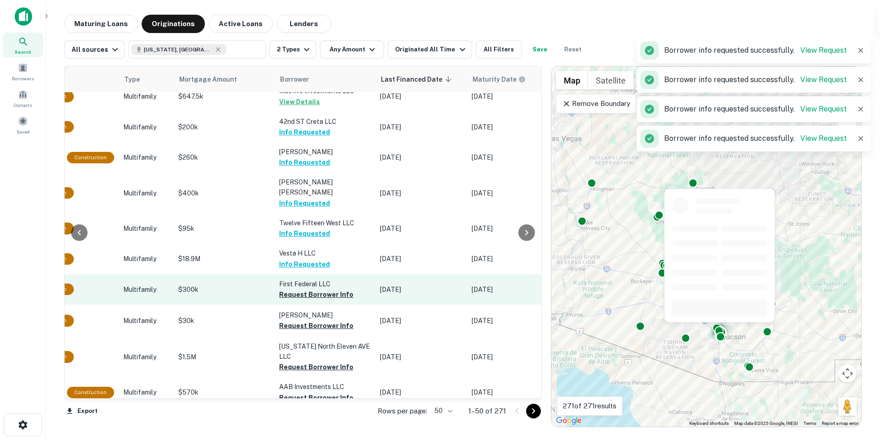
click at [306, 281] on td "First Federal LLC Request Borrower Info" at bounding box center [325, 289] width 101 height 30
click at [312, 289] on button "Request Borrower Info" at bounding box center [316, 294] width 74 height 11
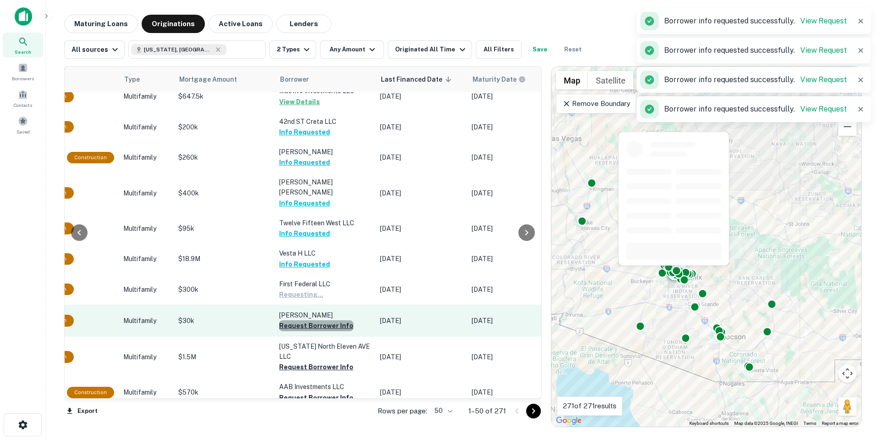
click at [318, 320] on button "Request Borrower Info" at bounding box center [316, 325] width 74 height 11
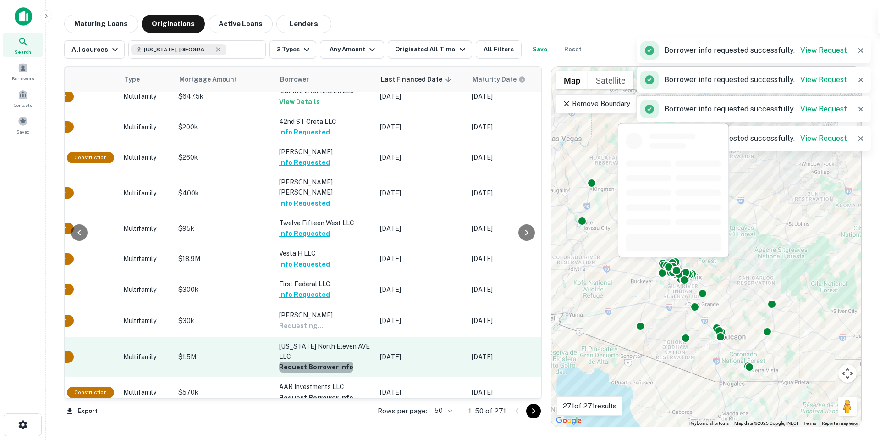
click at [331, 361] on button "Request Borrower Info" at bounding box center [316, 366] width 74 height 11
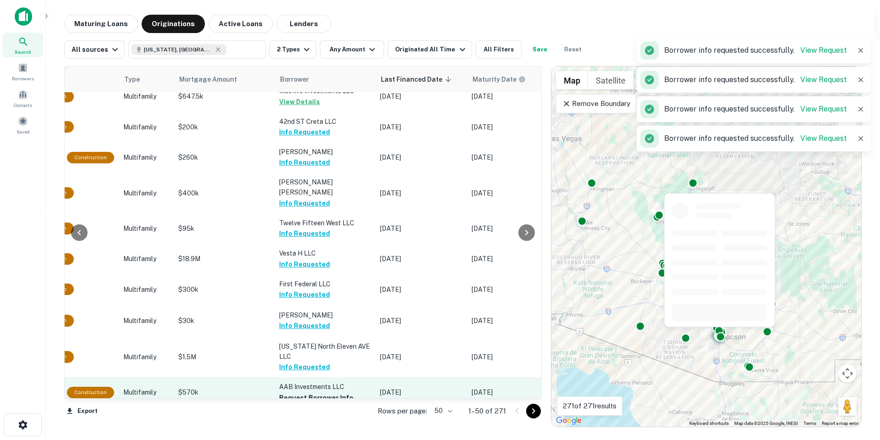
click at [326, 382] on p "AAB Investments LLC" at bounding box center [325, 387] width 92 height 10
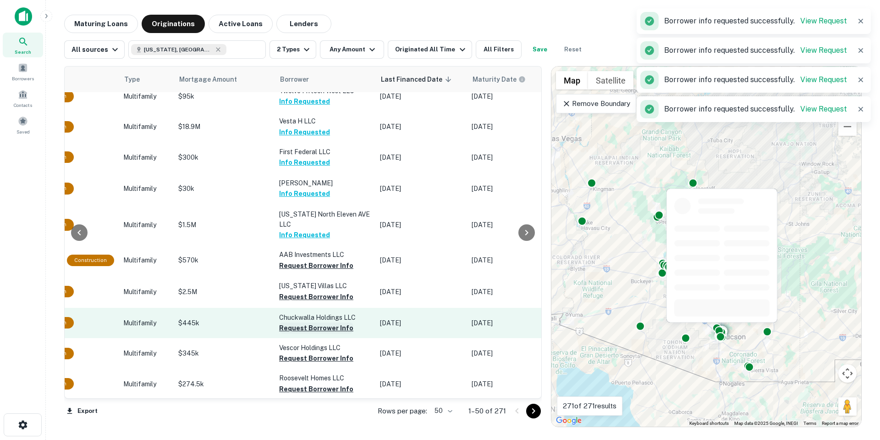
scroll to position [596, 344]
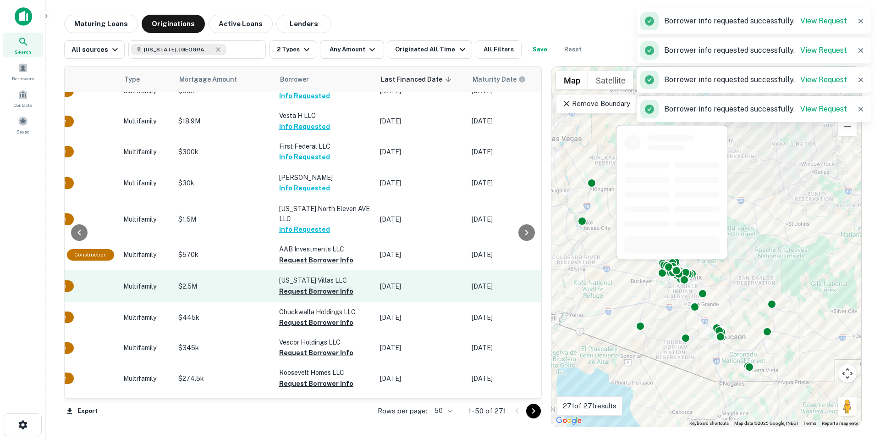
click at [321, 286] on button "Request Borrower Info" at bounding box center [316, 291] width 74 height 11
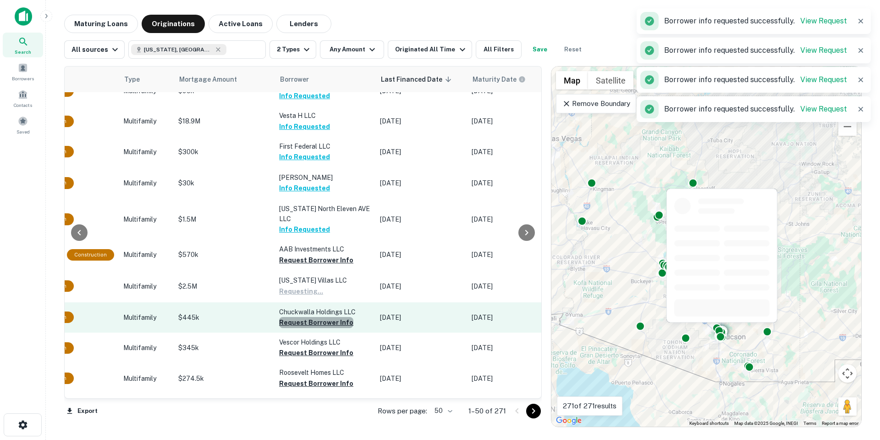
click at [320, 317] on button "Request Borrower Info" at bounding box center [316, 322] width 74 height 11
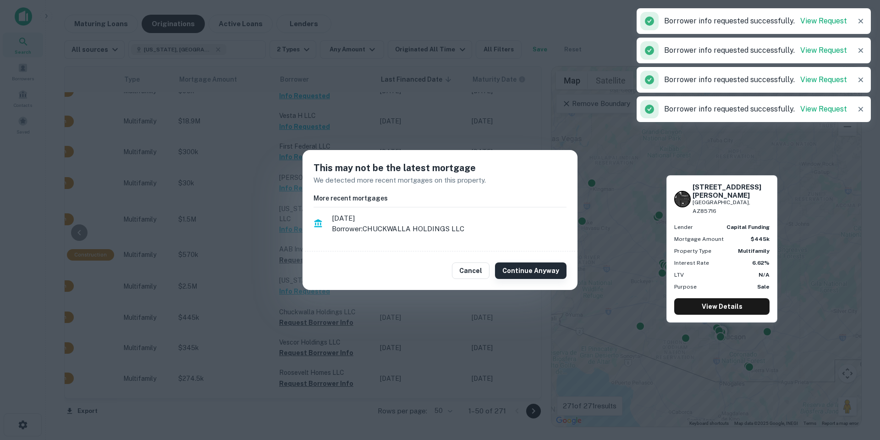
click at [521, 271] on button "Continue Anyway" at bounding box center [531, 270] width 72 height 17
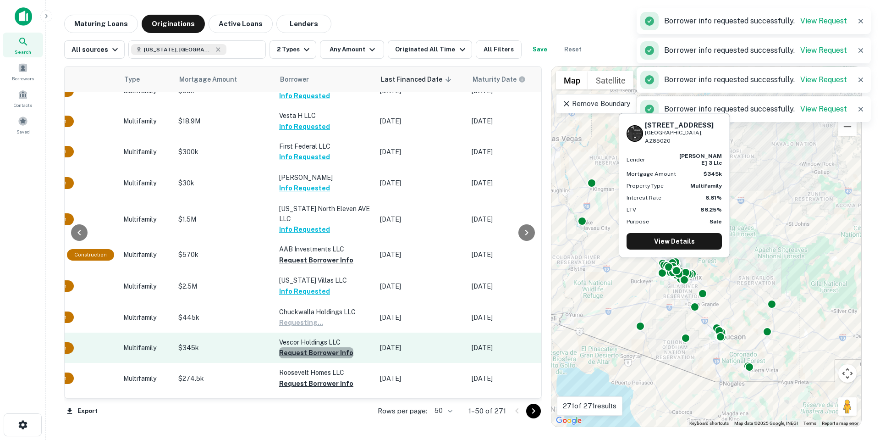
click at [323, 347] on button "Request Borrower Info" at bounding box center [316, 352] width 74 height 11
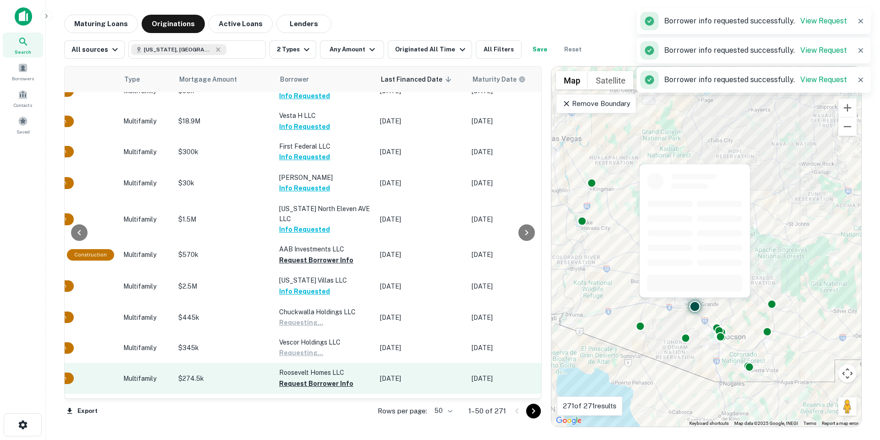
drag, startPoint x: 325, startPoint y: 351, endPoint x: 330, endPoint y: 354, distance: 5.5
click at [326, 378] on button "Request Borrower Info" at bounding box center [316, 383] width 74 height 11
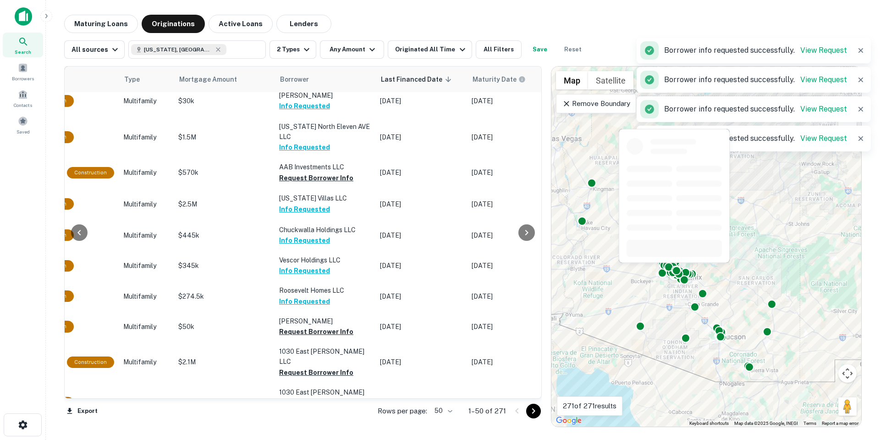
scroll to position [734, 344]
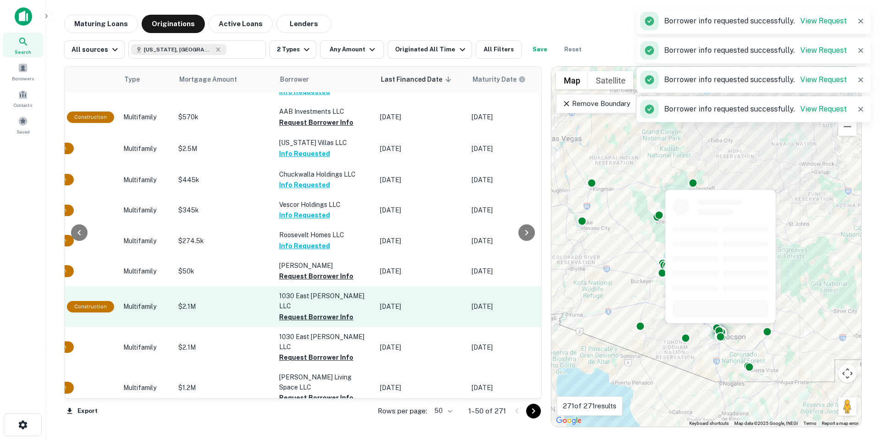
click at [330, 291] on p "1030 East LEE LLC" at bounding box center [325, 301] width 92 height 20
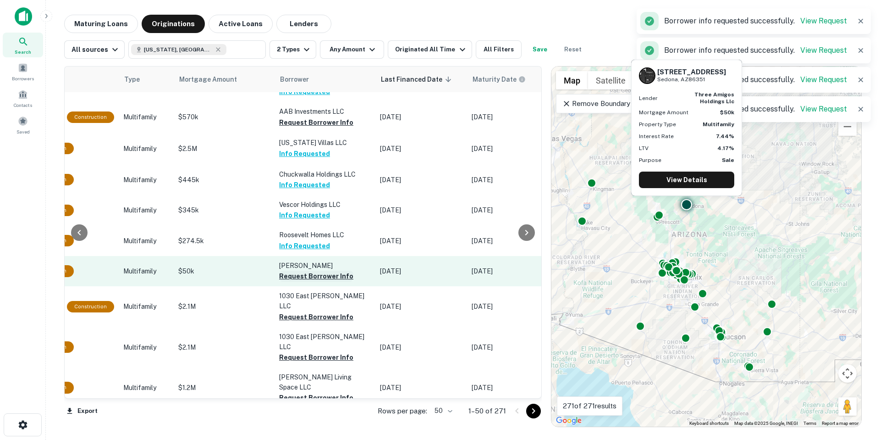
click at [336, 271] on button "Request Borrower Info" at bounding box center [316, 276] width 74 height 11
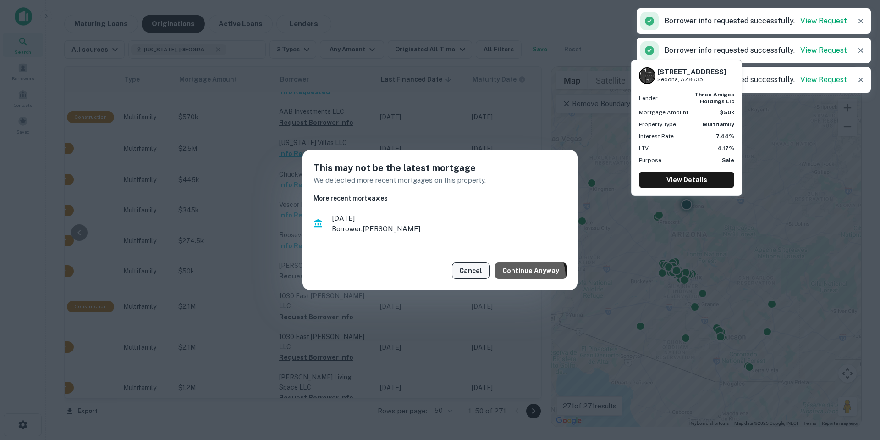
drag, startPoint x: 527, startPoint y: 276, endPoint x: 475, endPoint y: 272, distance: 51.9
click at [527, 276] on button "Continue Anyway" at bounding box center [531, 270] width 72 height 17
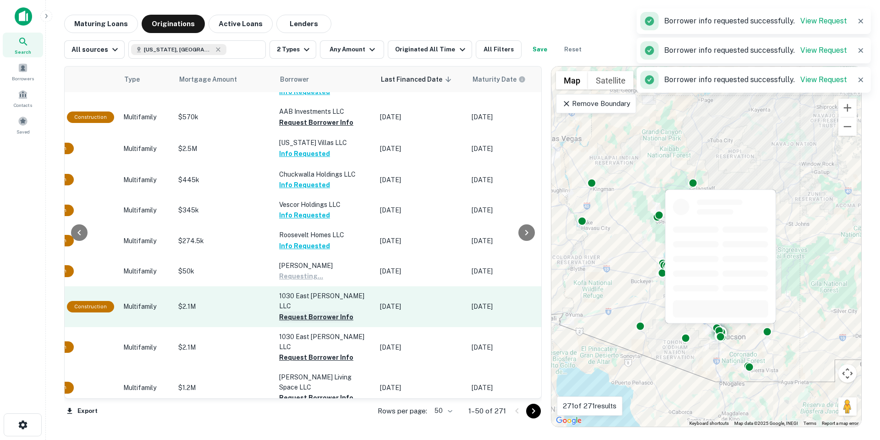
click at [337, 311] on button "Request Borrower Info" at bounding box center [316, 316] width 74 height 11
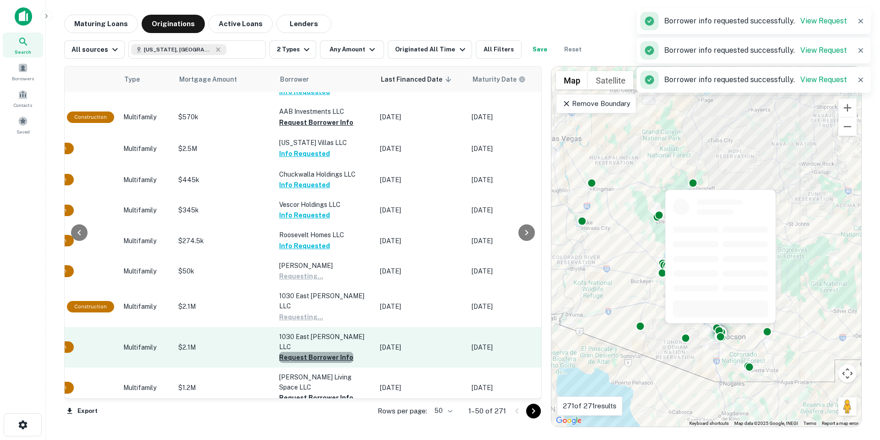
click at [332, 352] on button "Request Borrower Info" at bounding box center [316, 357] width 74 height 11
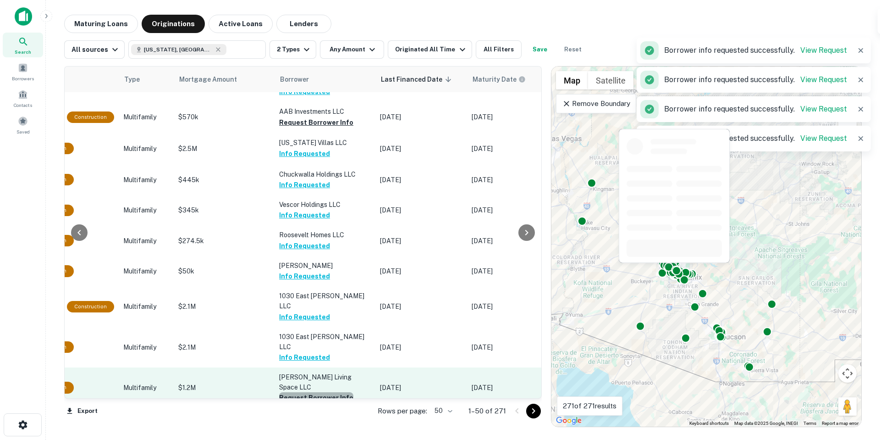
click at [328, 392] on button "Request Borrower Info" at bounding box center [316, 397] width 74 height 11
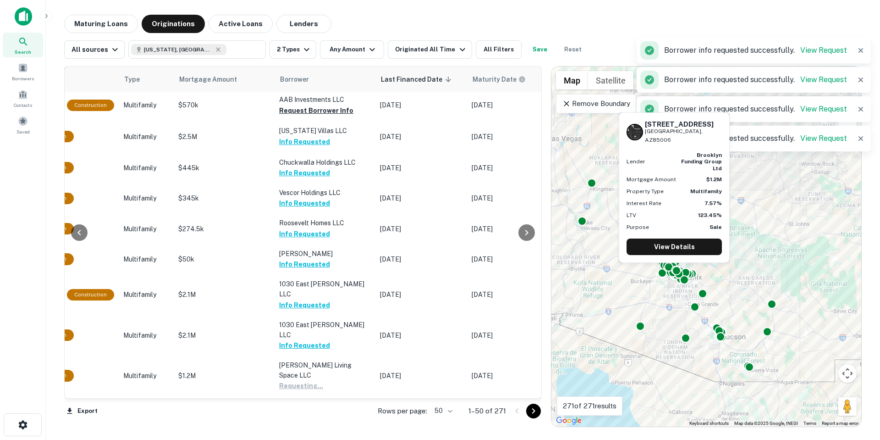
scroll to position [871, 344]
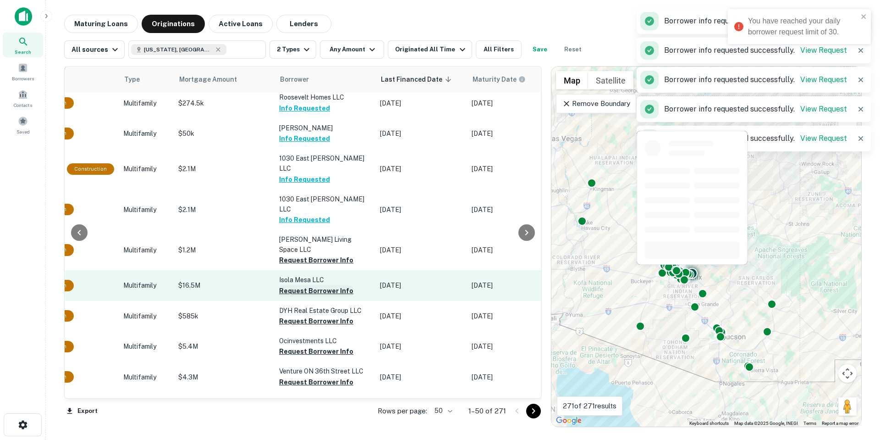
click at [322, 285] on button "Request Borrower Info" at bounding box center [316, 290] width 74 height 11
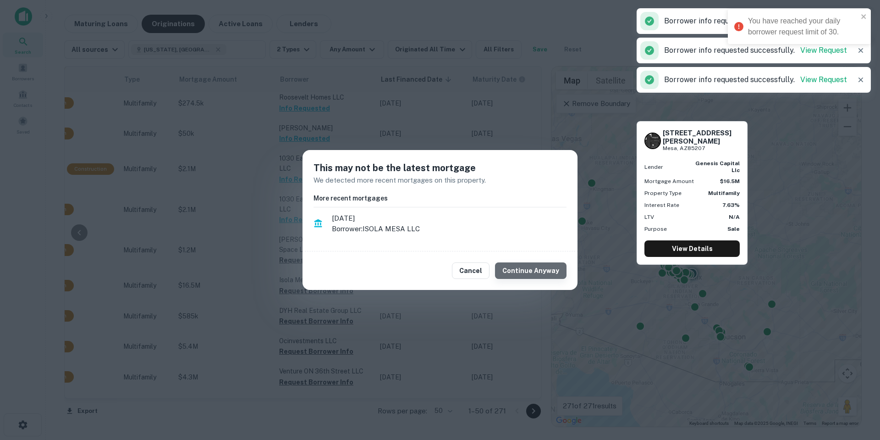
click at [535, 266] on button "Continue Anyway" at bounding box center [531, 270] width 72 height 17
